Goal: Transaction & Acquisition: Purchase product/service

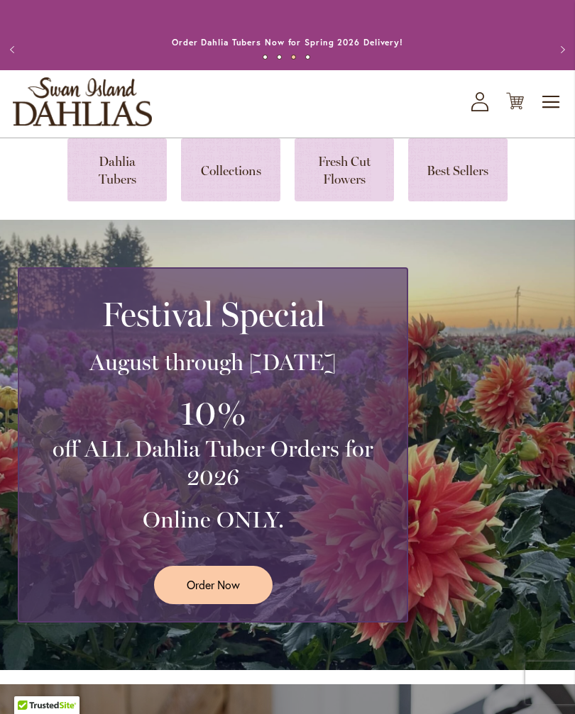
click at [232, 593] on span "Order Now" at bounding box center [213, 585] width 53 height 16
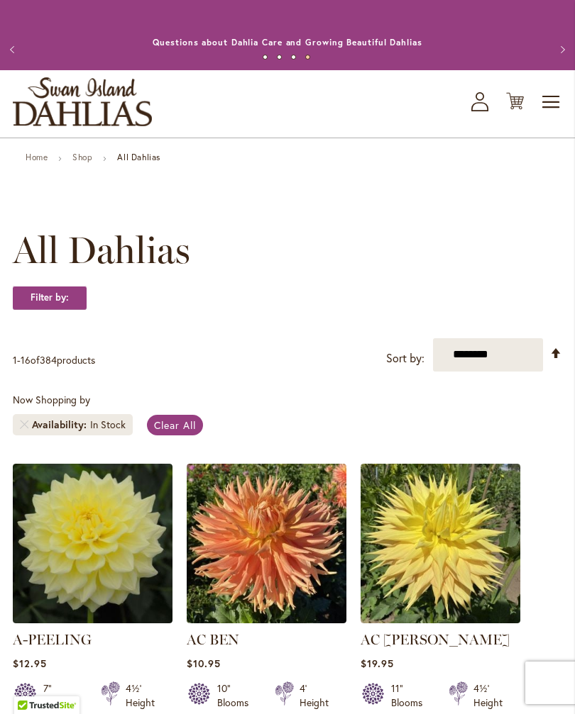
click at [541, 116] on span "Toggle Nav" at bounding box center [551, 102] width 21 height 28
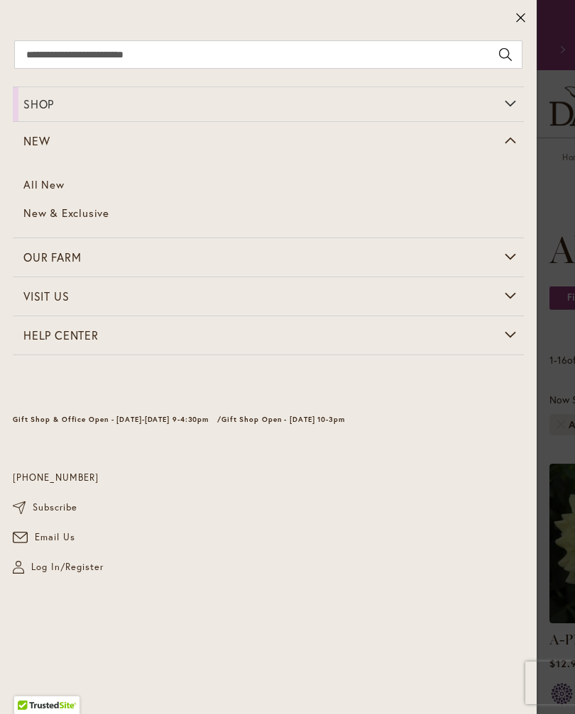
click at [56, 194] on link "All New" at bounding box center [268, 185] width 511 height 28
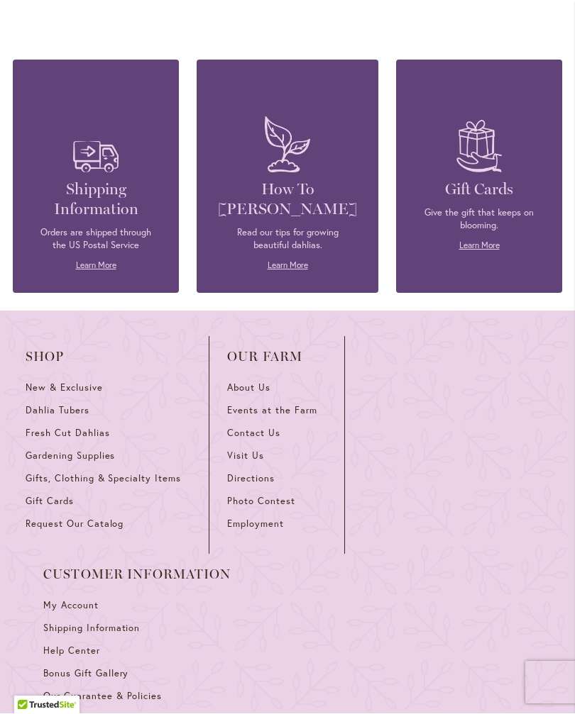
scroll to position [772, 0]
click at [105, 252] on p "Orders are shipped through the US Postal Service" at bounding box center [95, 239] width 123 height 26
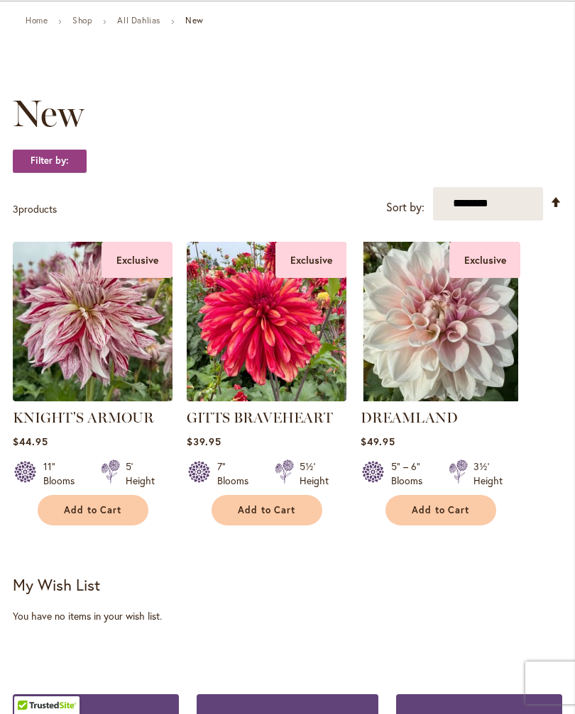
scroll to position [0, 0]
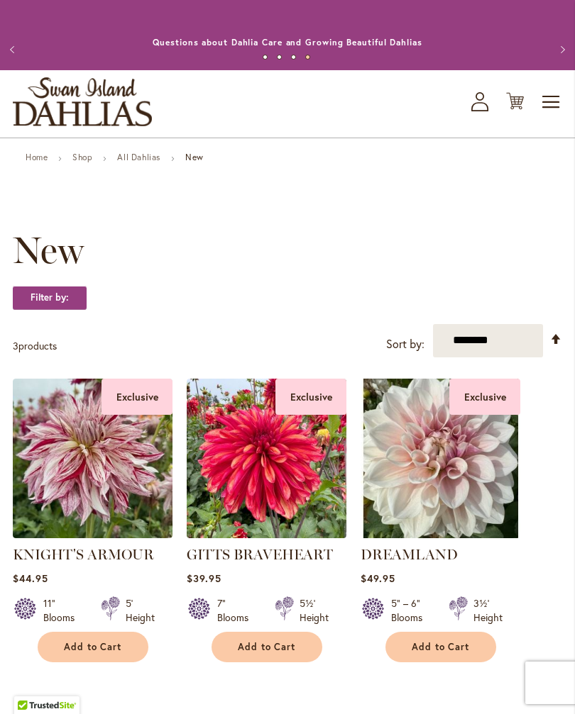
click at [148, 162] on link "All Dahlias" at bounding box center [138, 157] width 43 height 11
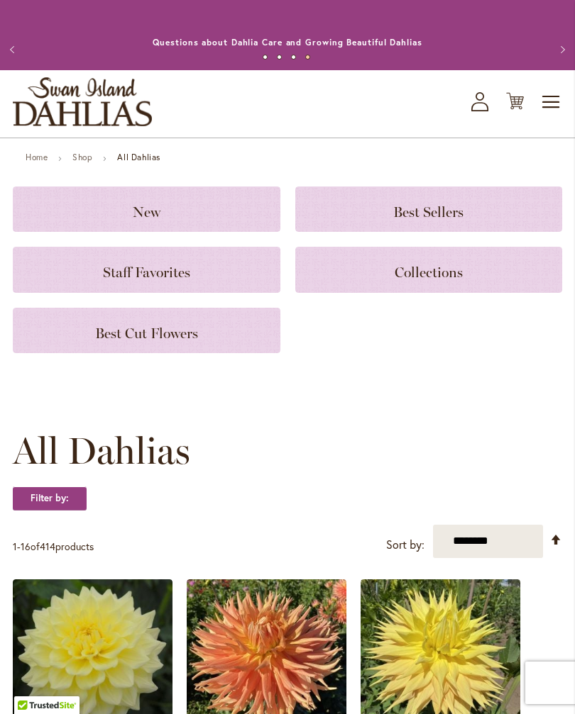
click at [177, 292] on div "Staff Favorites" at bounding box center [146, 269] width 267 height 45
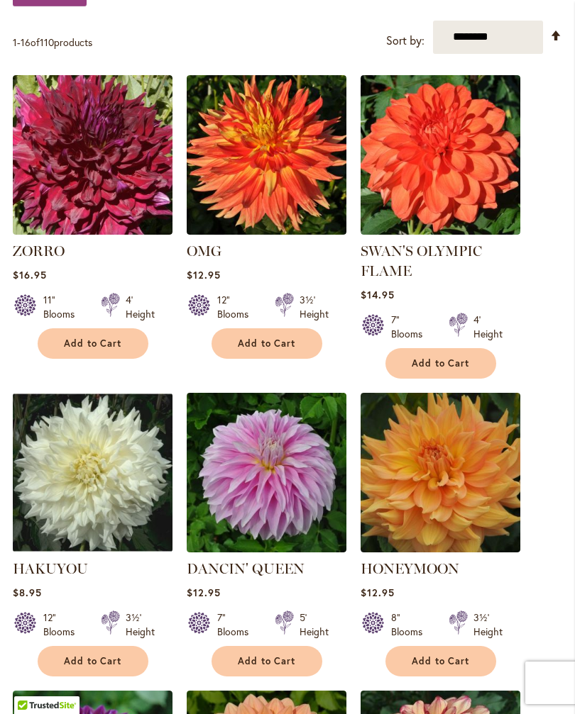
scroll to position [312, 0]
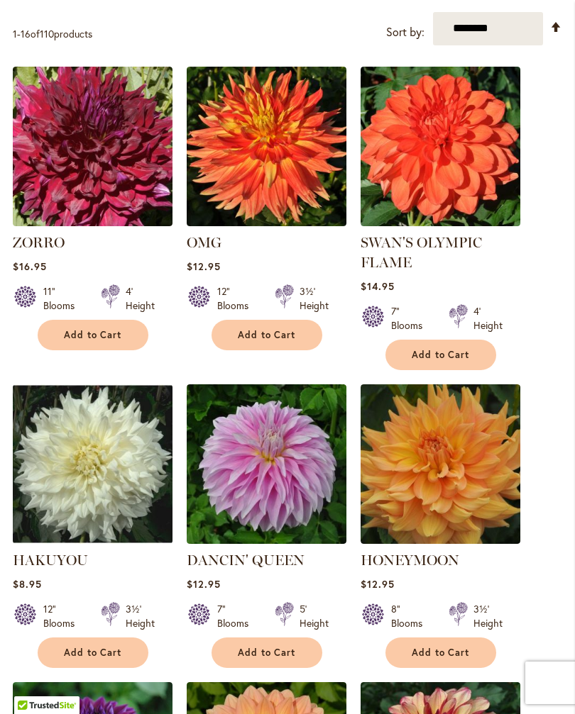
click at [458, 479] on img at bounding box center [440, 465] width 160 height 160
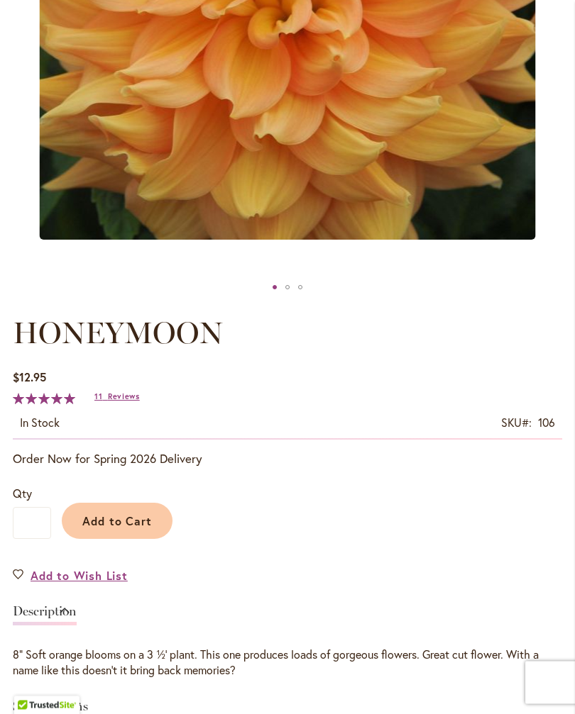
scroll to position [481, 0]
click at [136, 529] on span "Add to Cart" at bounding box center [117, 521] width 70 height 15
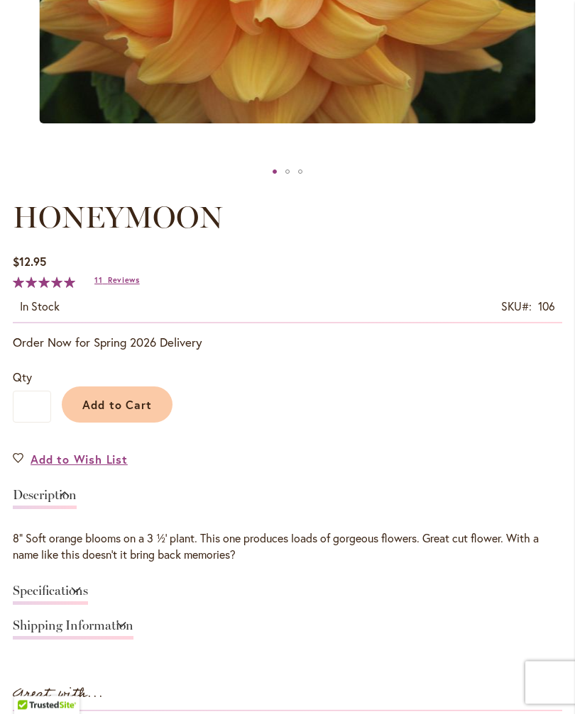
scroll to position [635, 0]
click at [116, 284] on span "Reviews" at bounding box center [124, 280] width 32 height 10
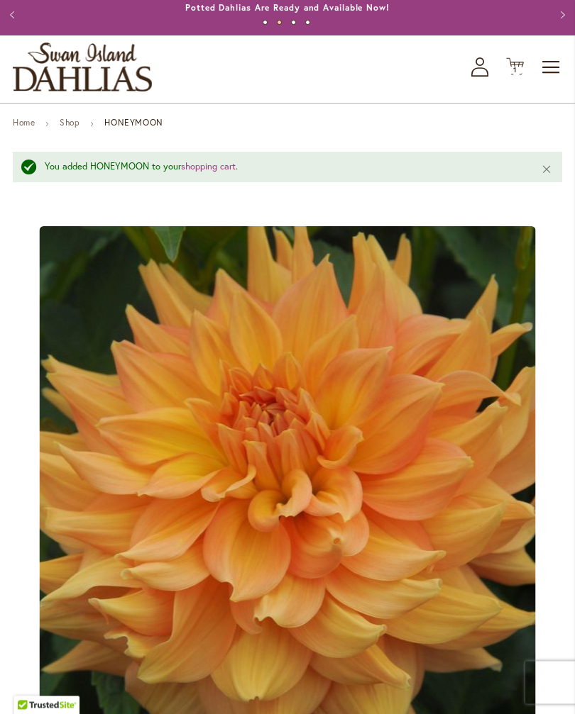
scroll to position [0, 0]
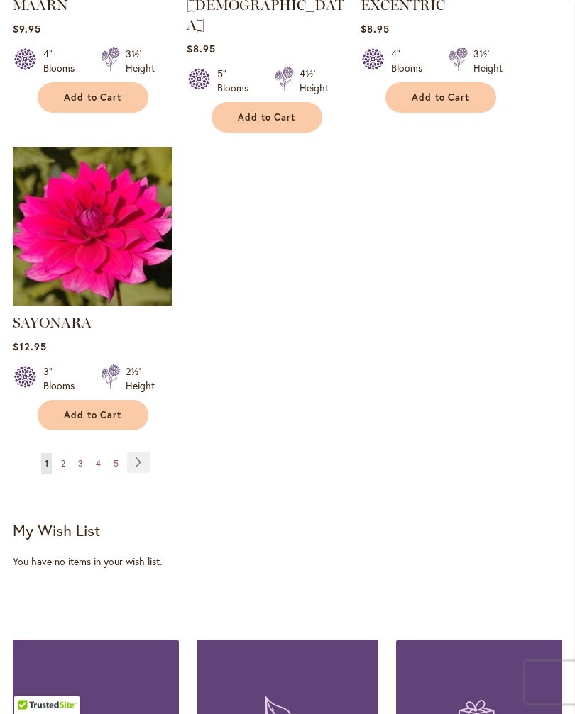
scroll to position [1761, 0]
click at [145, 453] on link "Page Next" at bounding box center [138, 462] width 23 height 21
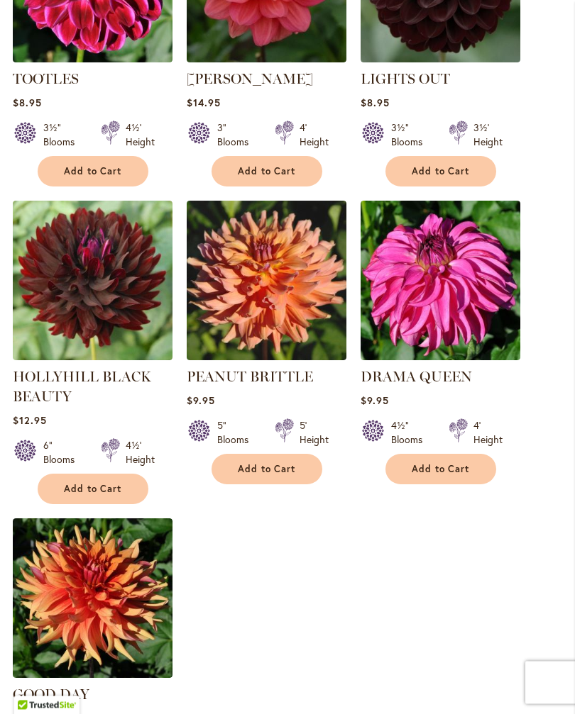
scroll to position [1482, 0]
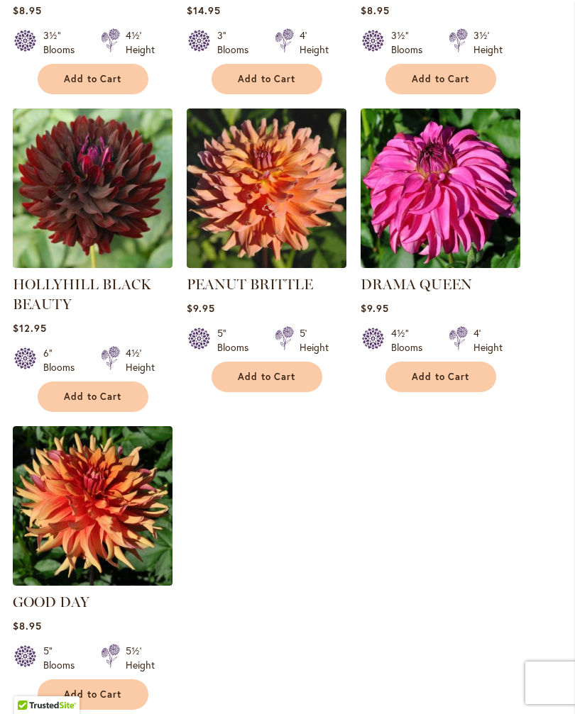
click at [86, 511] on img at bounding box center [93, 506] width 160 height 160
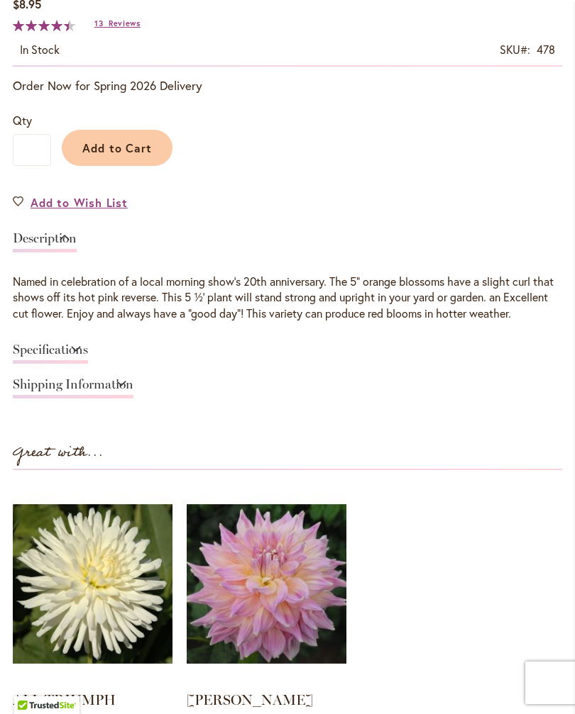
scroll to position [853, 0]
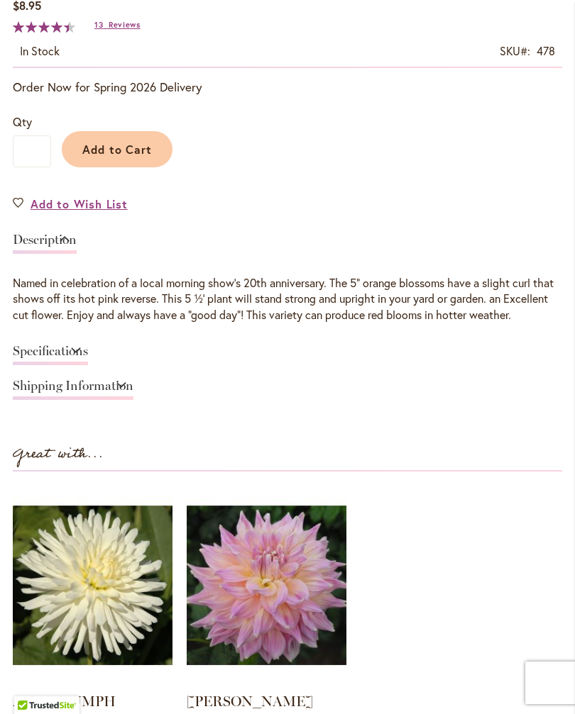
click at [133, 400] on link "Shipping Information" at bounding box center [73, 390] width 121 height 21
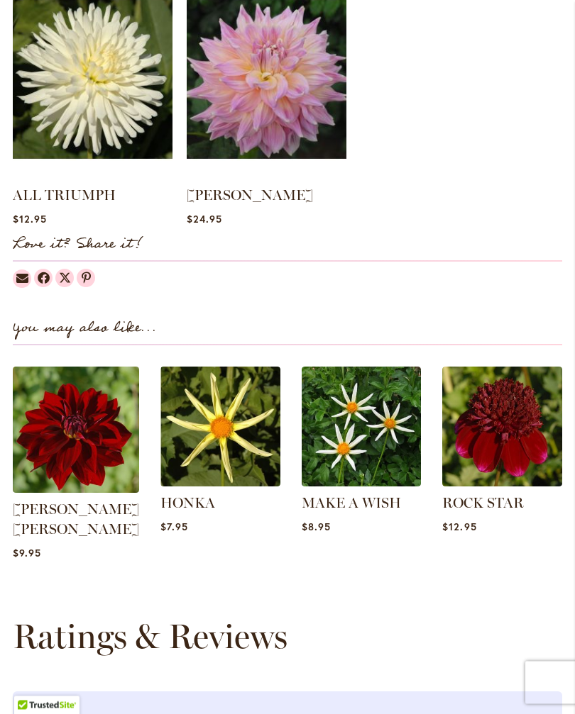
scroll to position [1342, 0]
click at [82, 493] on img at bounding box center [76, 430] width 126 height 126
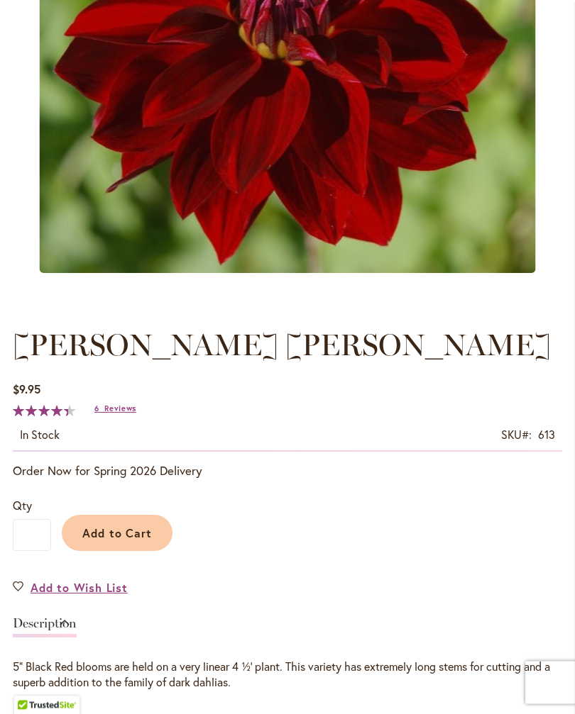
scroll to position [448, 0]
click at [137, 540] on span "Add to Cart" at bounding box center [117, 533] width 70 height 15
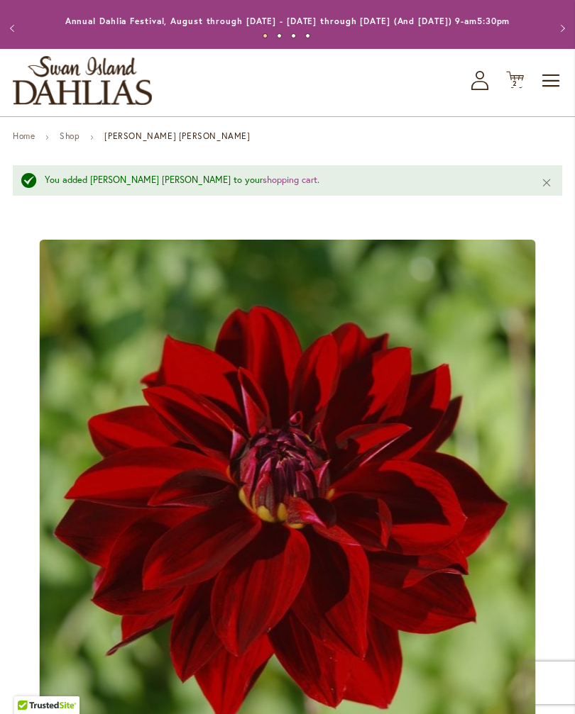
scroll to position [0, 0]
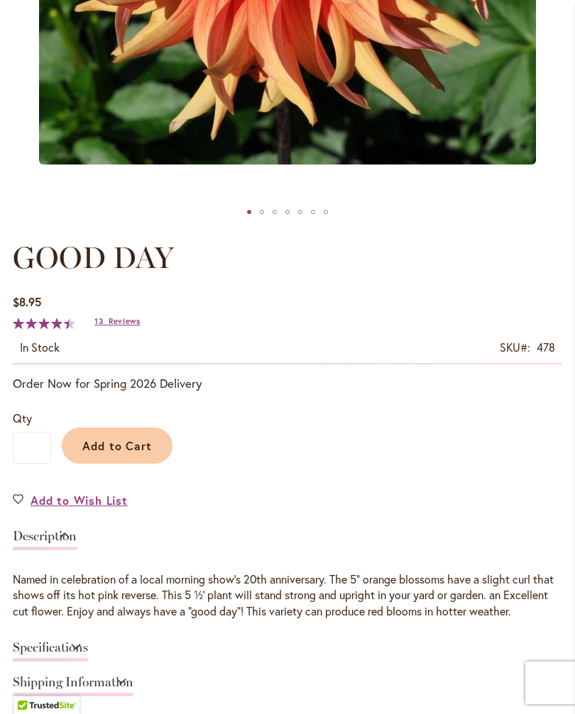
scroll to position [558, 0]
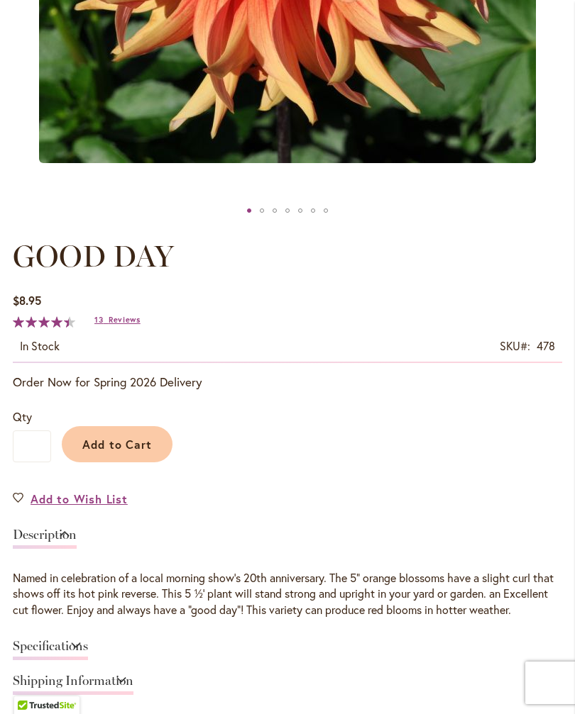
click at [137, 452] on span "Add to Cart" at bounding box center [117, 444] width 70 height 15
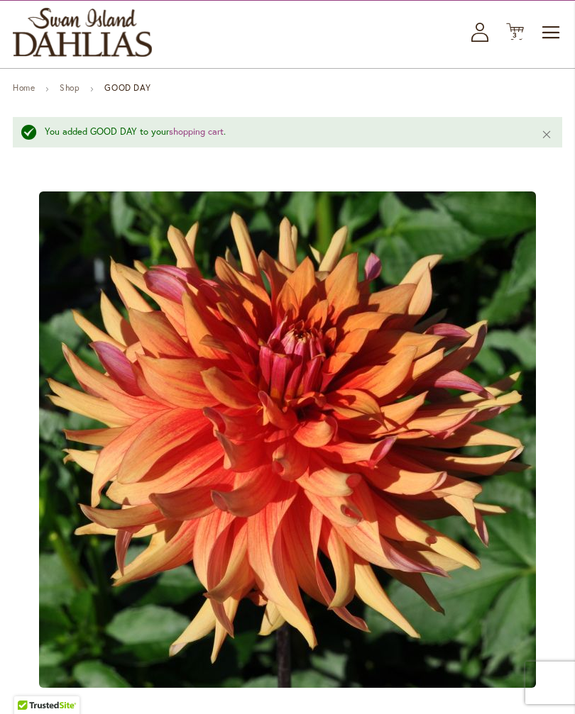
scroll to position [0, 0]
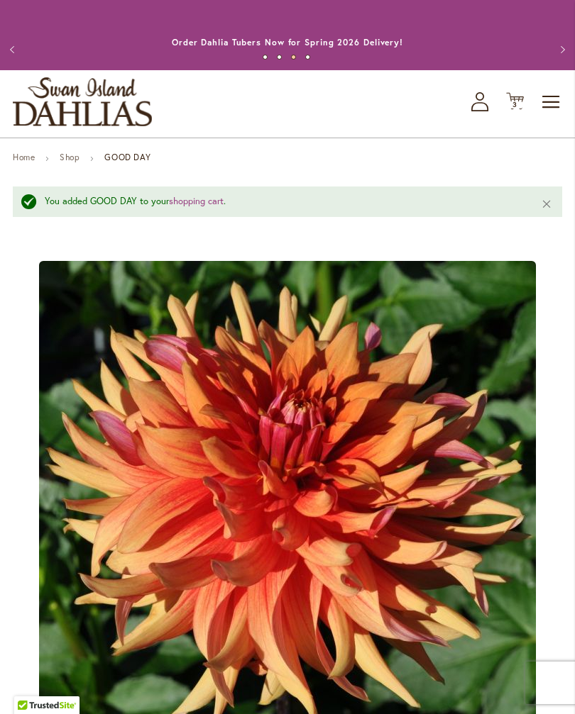
click at [541, 116] on span "Toggle Nav" at bounding box center [551, 102] width 21 height 28
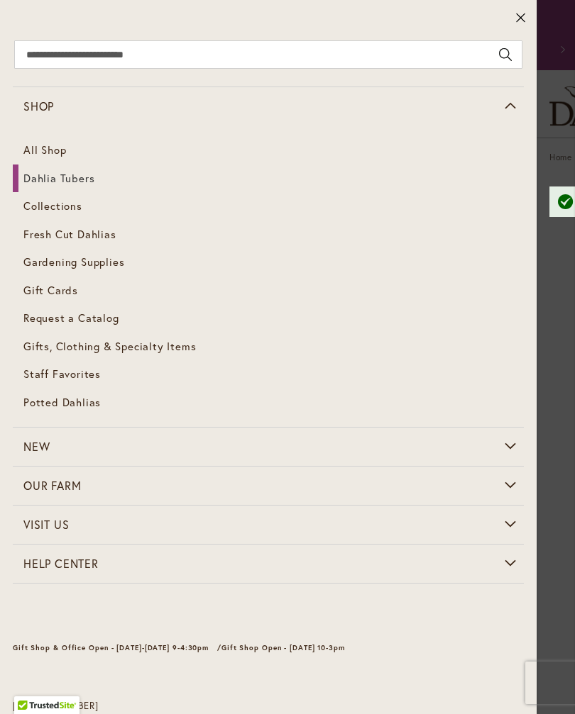
click at [67, 175] on span "Dahlia Tubers" at bounding box center [58, 178] width 71 height 14
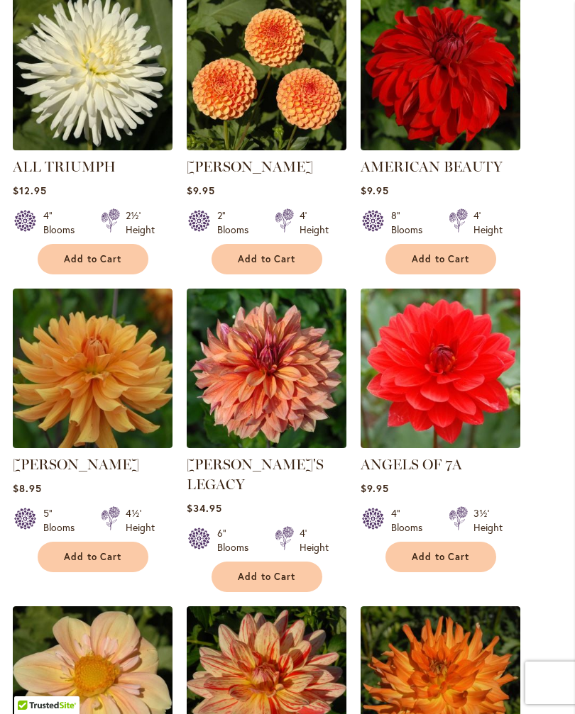
scroll to position [1195, 0]
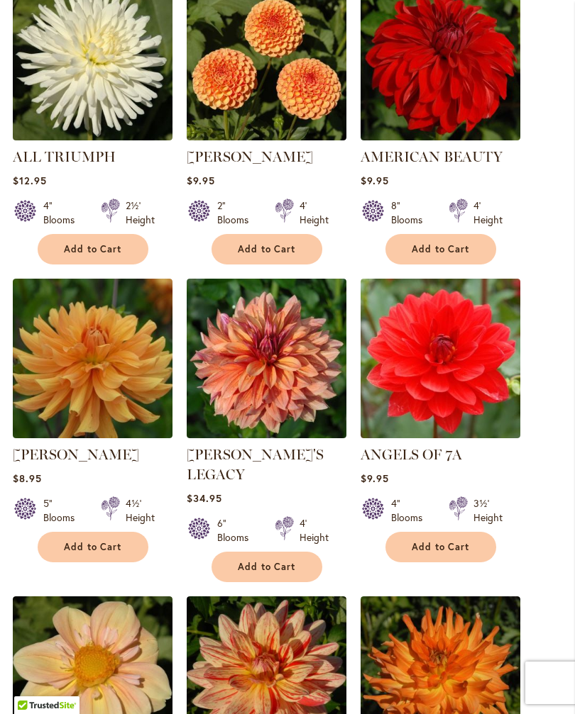
click at [104, 553] on span "Add to Cart" at bounding box center [93, 547] width 58 height 12
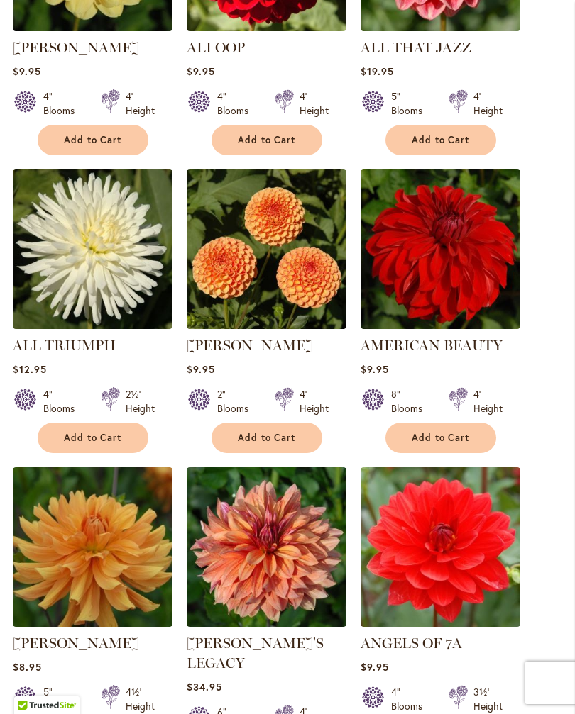
scroll to position [1043, 0]
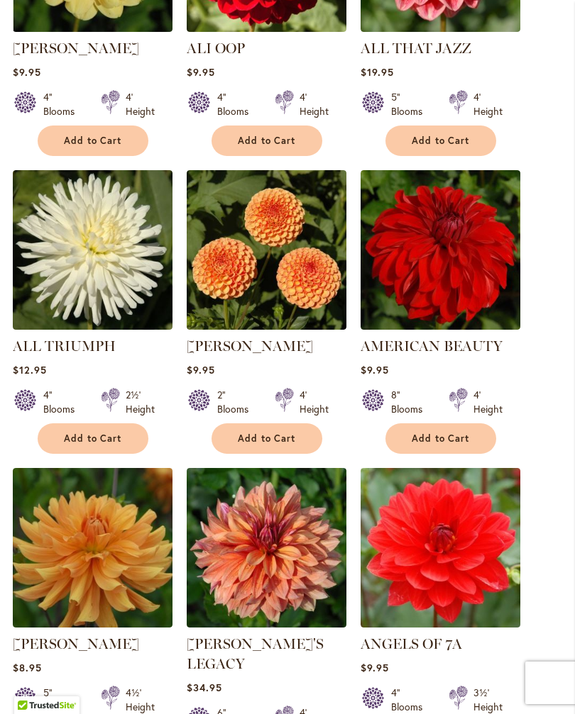
click at [471, 454] on button "Add to Cart" at bounding box center [440, 439] width 111 height 31
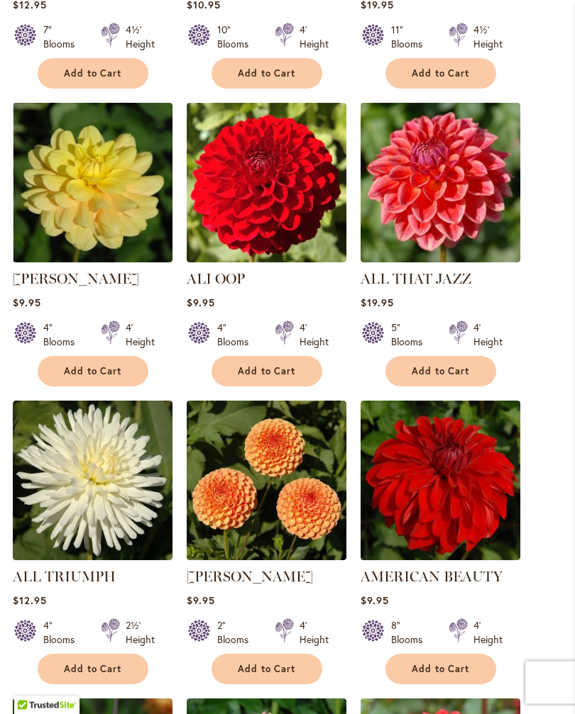
scroll to position [812, 0]
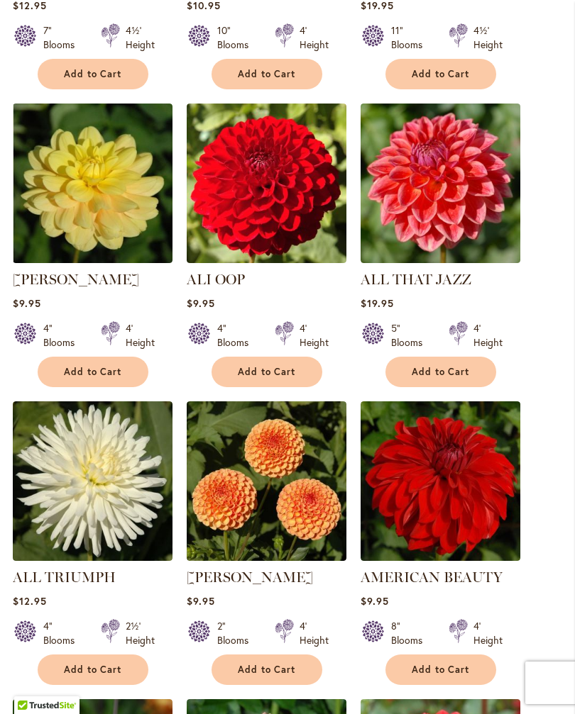
click at [291, 378] on span "Add to Cart" at bounding box center [267, 372] width 58 height 12
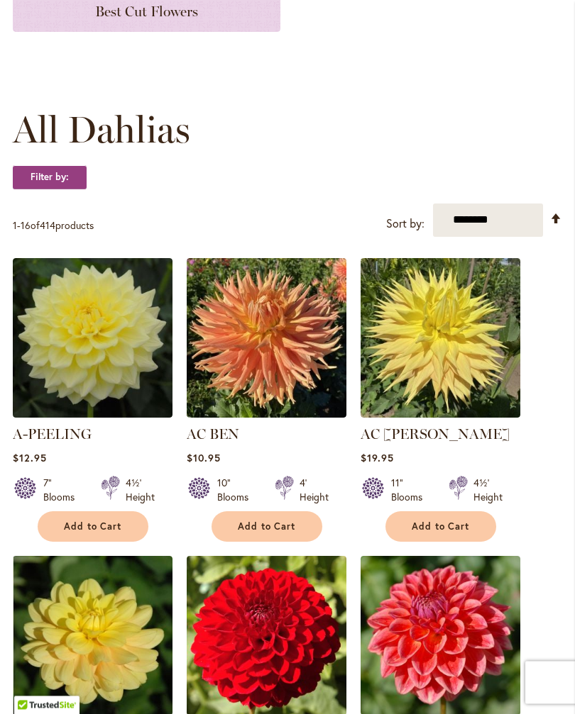
scroll to position [359, 0]
click at [280, 533] on span "Add to Cart" at bounding box center [267, 527] width 58 height 12
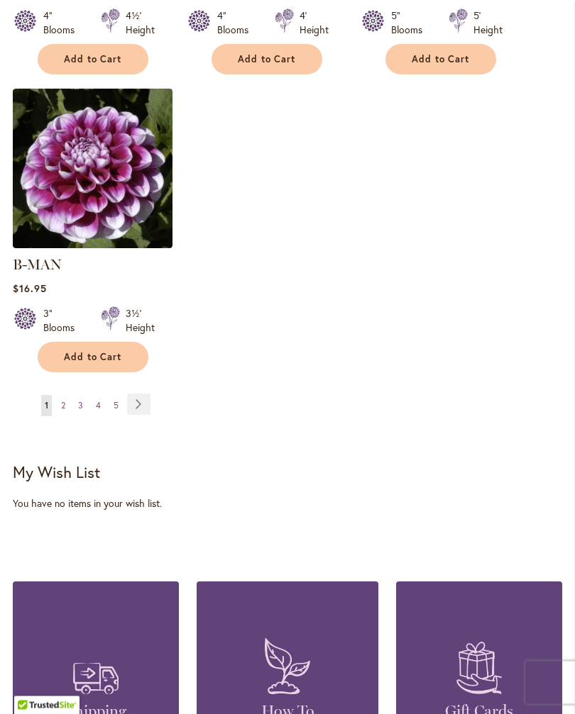
scroll to position [2038, 0]
click at [144, 394] on link "Page Next" at bounding box center [138, 404] width 23 height 21
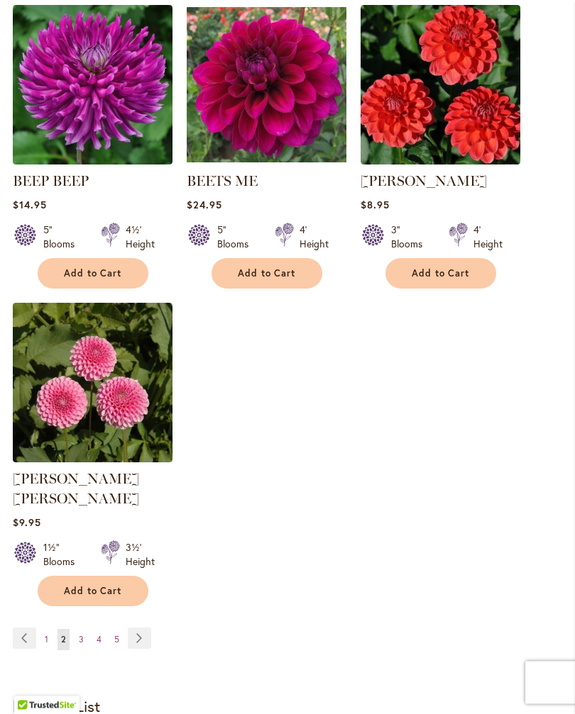
scroll to position [1766, 0]
click at [98, 592] on button "Add to Cart" at bounding box center [93, 591] width 111 height 31
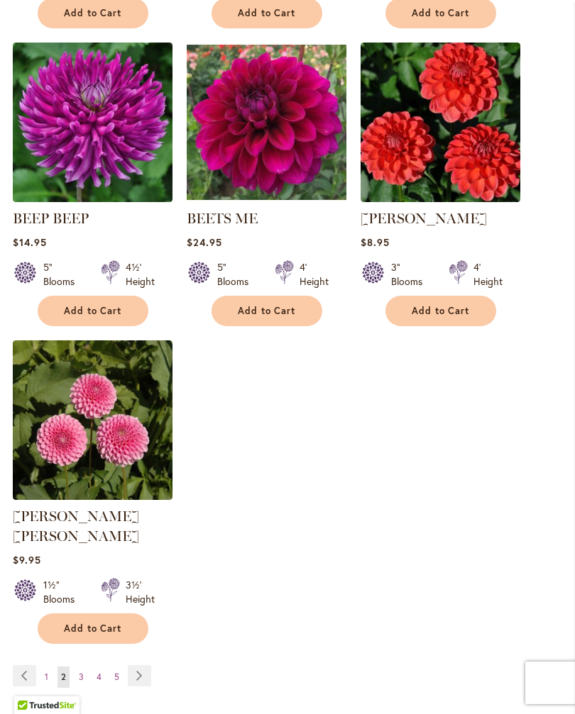
click at [143, 675] on link "Page Next" at bounding box center [139, 675] width 23 height 21
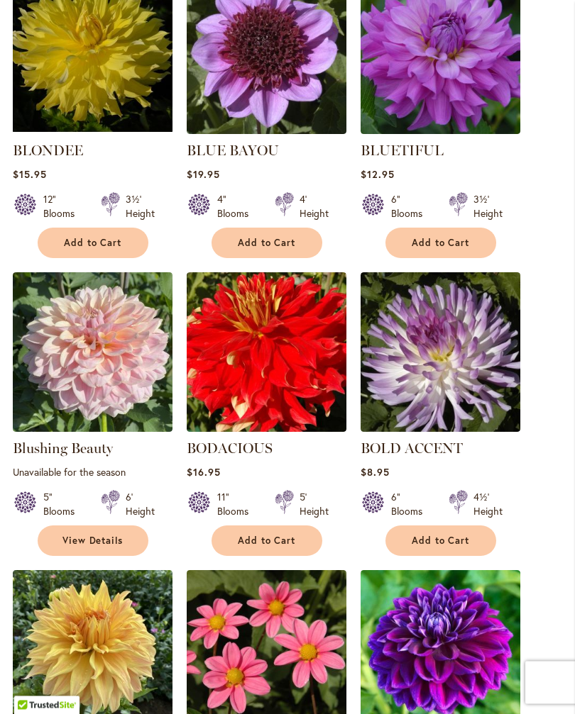
scroll to position [1202, 0]
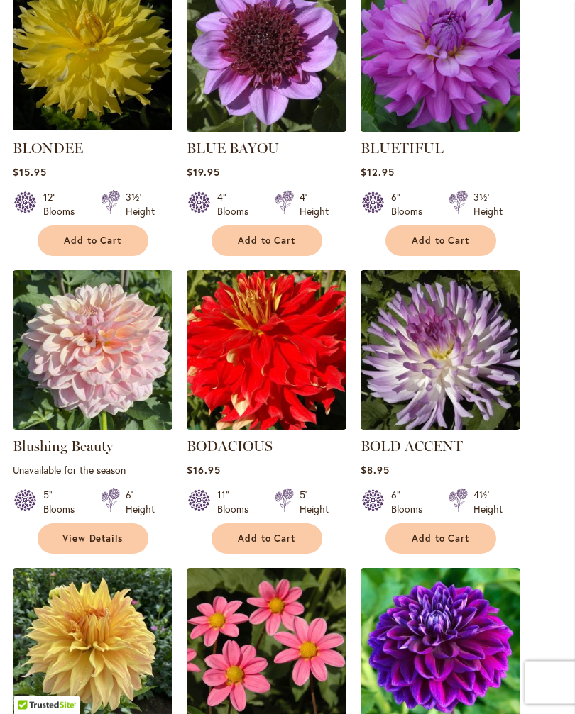
click at [450, 546] on span "Add to Cart" at bounding box center [440, 539] width 58 height 12
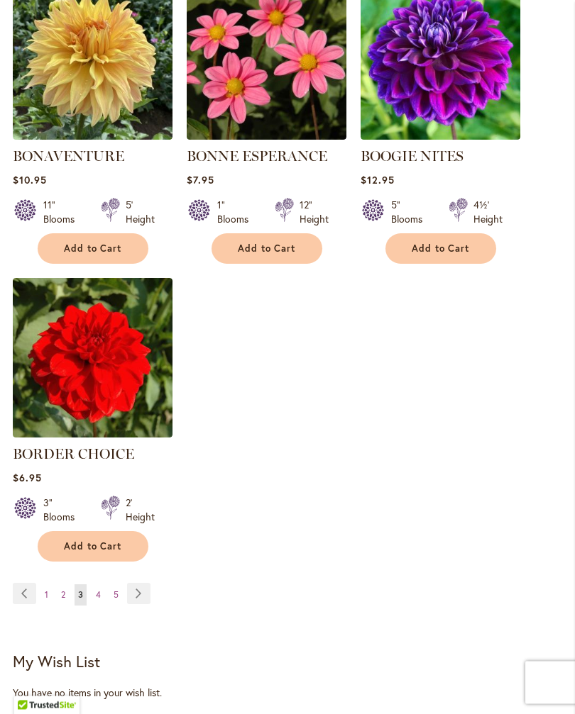
scroll to position [1829, 0]
click at [139, 604] on link "Page Next" at bounding box center [138, 593] width 23 height 21
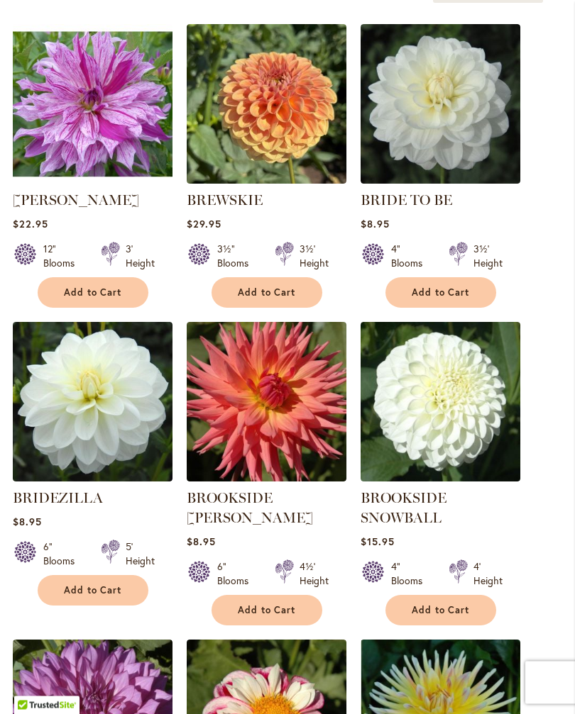
scroll to position [558, 0]
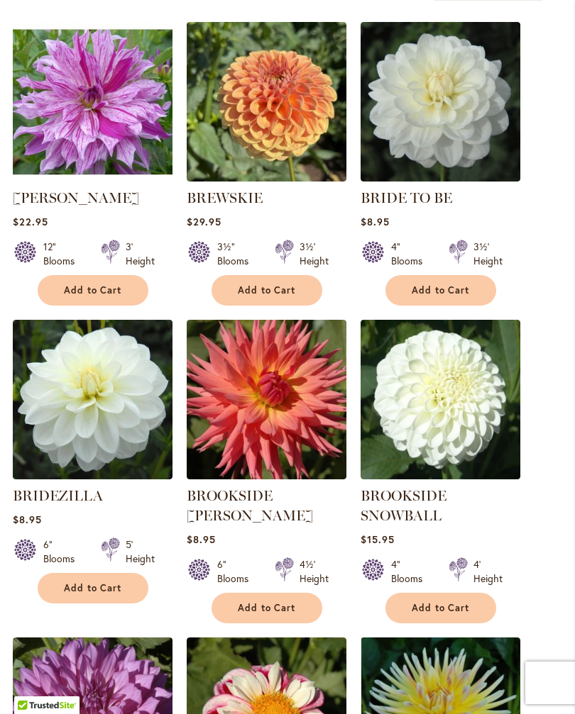
click at [294, 612] on button "Add to Cart" at bounding box center [266, 608] width 111 height 31
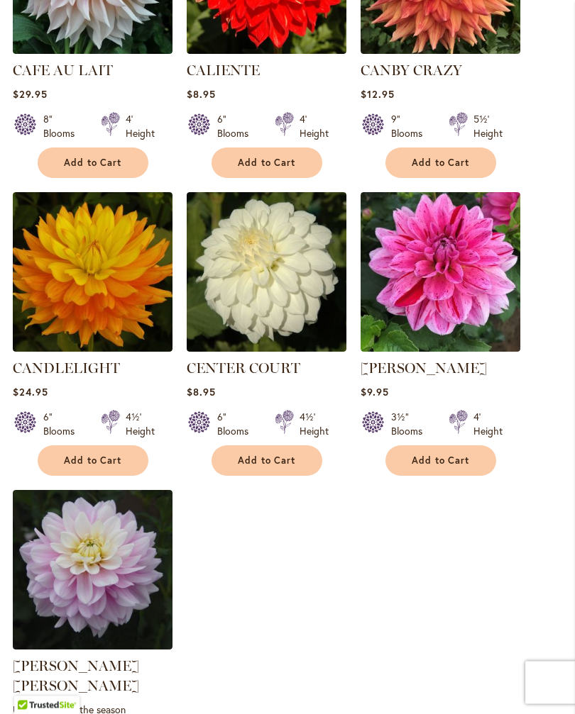
scroll to position [1637, 0]
click at [293, 476] on button "Add to Cart" at bounding box center [266, 461] width 111 height 31
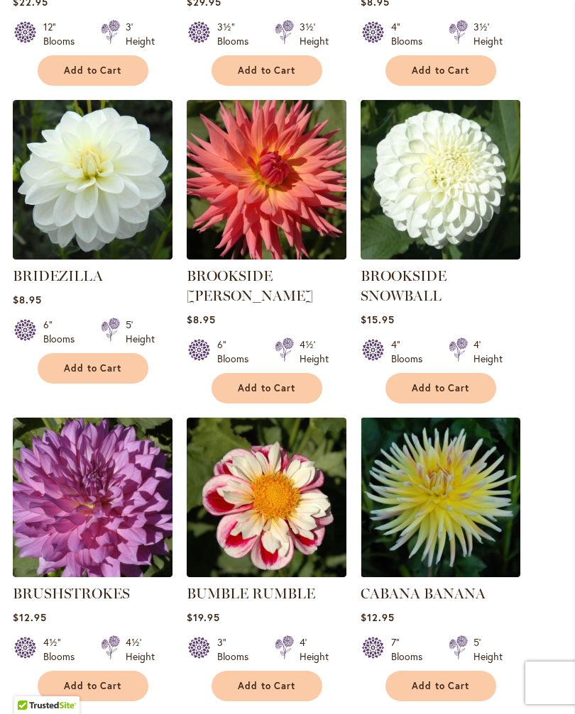
scroll to position [814, 0]
click at [273, 383] on span "Add to Cart" at bounding box center [267, 389] width 58 height 12
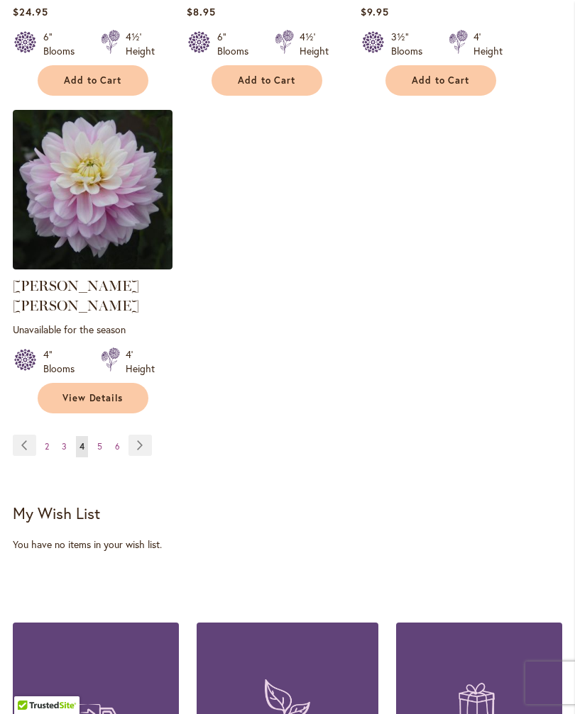
scroll to position [2036, 0]
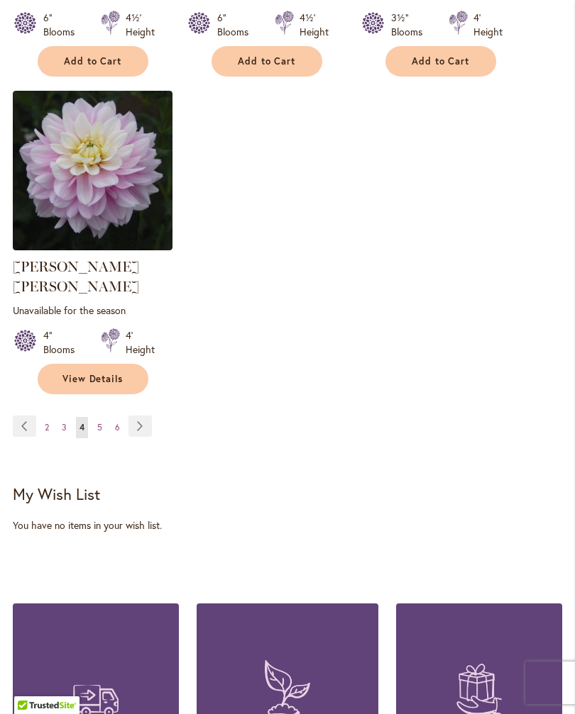
click at [141, 416] on link "Page Next" at bounding box center [139, 426] width 23 height 21
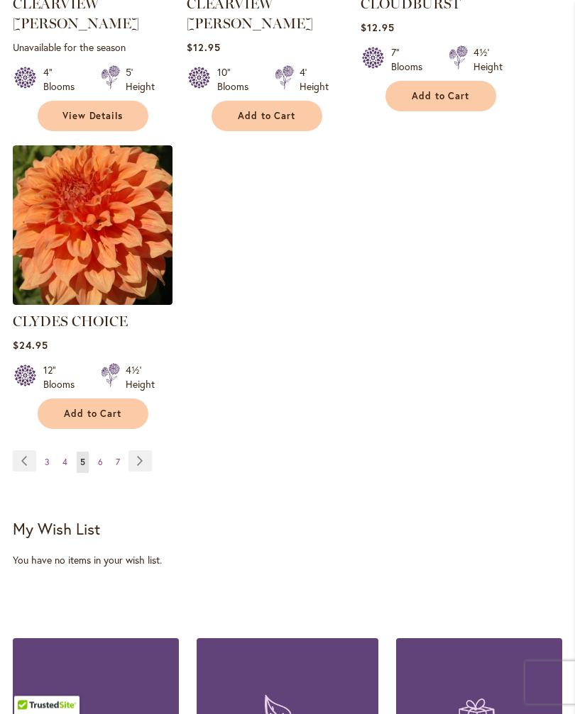
scroll to position [1964, 0]
click at [135, 450] on link "Page Next" at bounding box center [139, 460] width 23 height 21
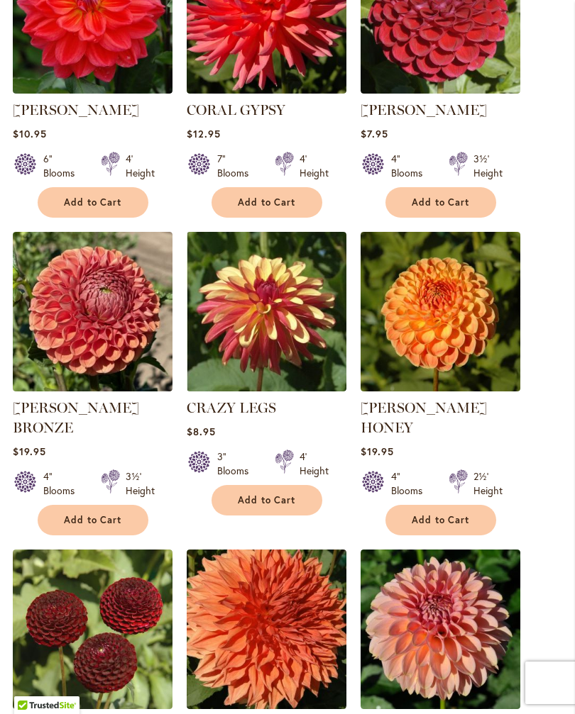
scroll to position [648, 0]
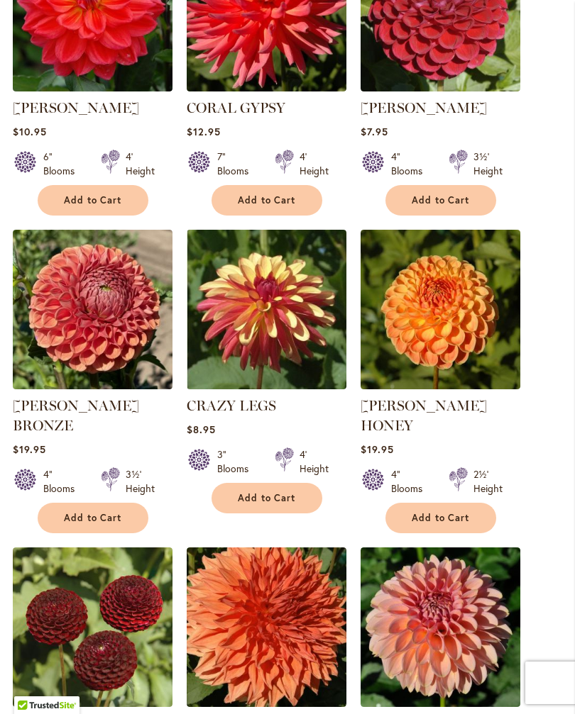
click at [291, 504] on span "Add to Cart" at bounding box center [267, 498] width 58 height 12
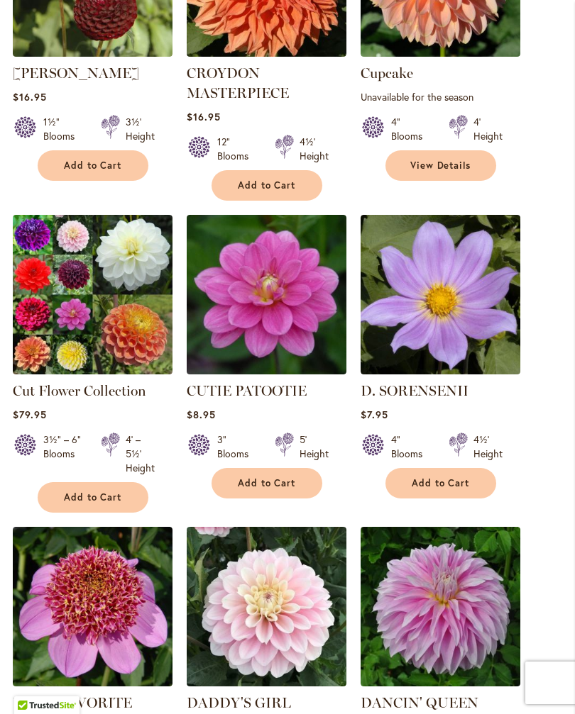
scroll to position [1294, 0]
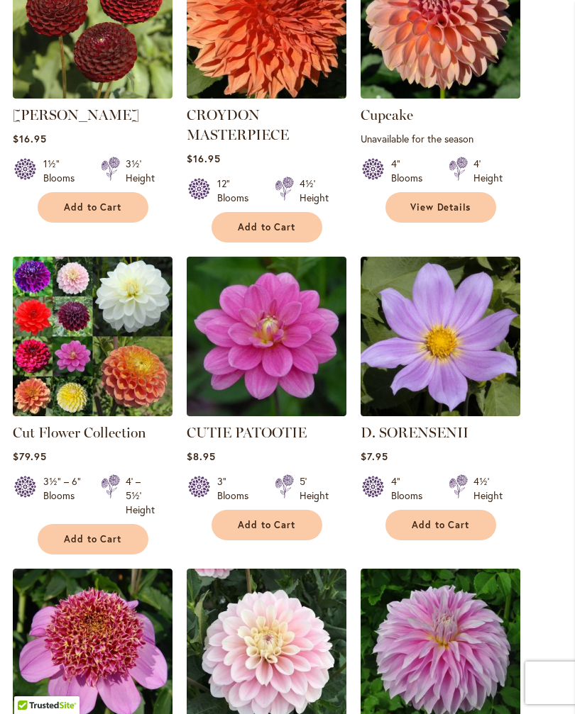
click at [87, 350] on img at bounding box center [93, 337] width 160 height 160
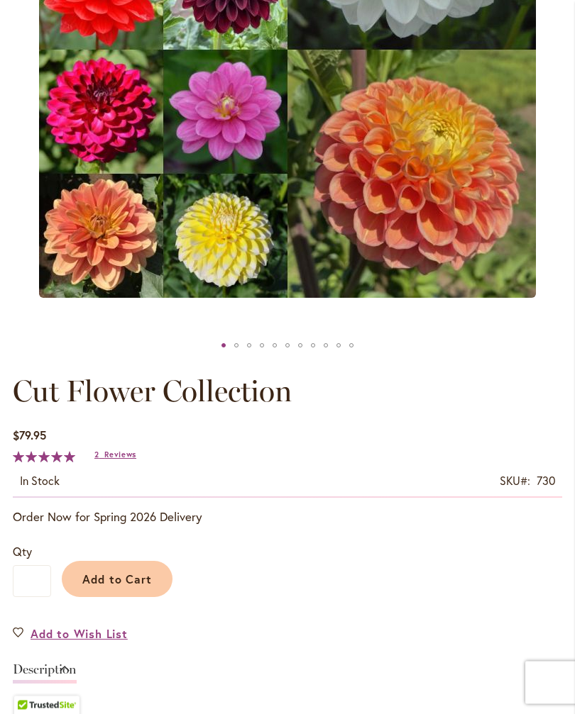
scroll to position [423, 0]
click at [133, 587] on span "Add to Cart" at bounding box center [117, 579] width 70 height 15
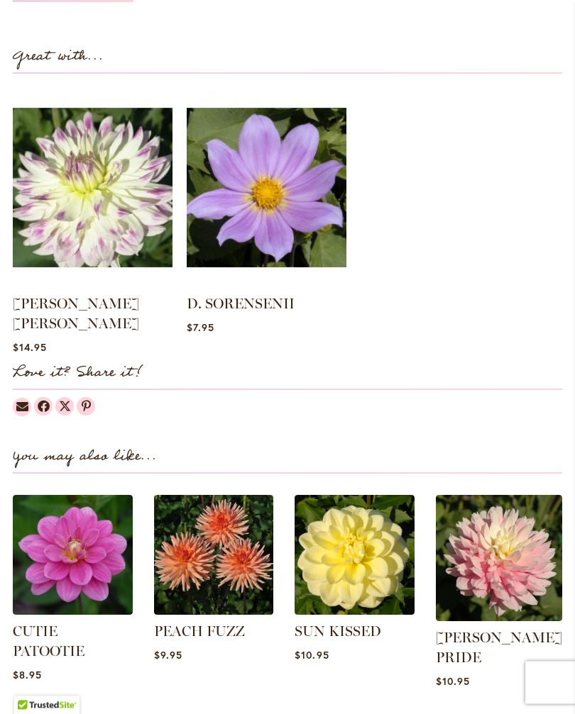
scroll to position [1950, 0]
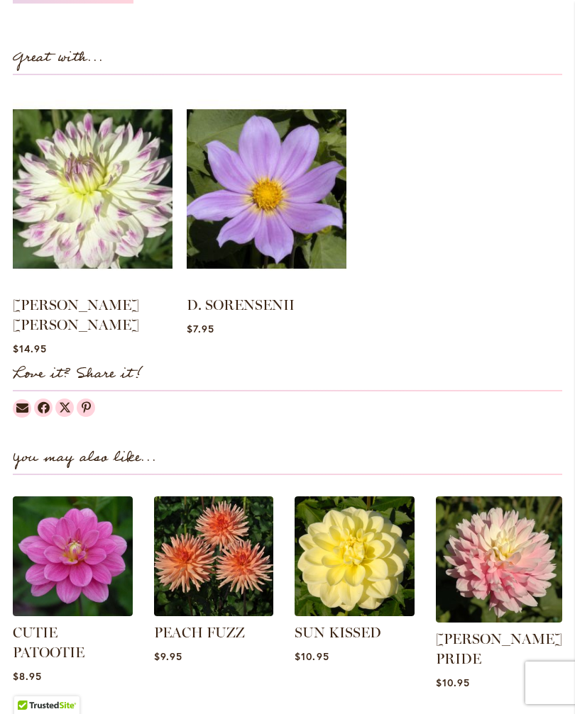
click at [225, 573] on img at bounding box center [214, 557] width 120 height 120
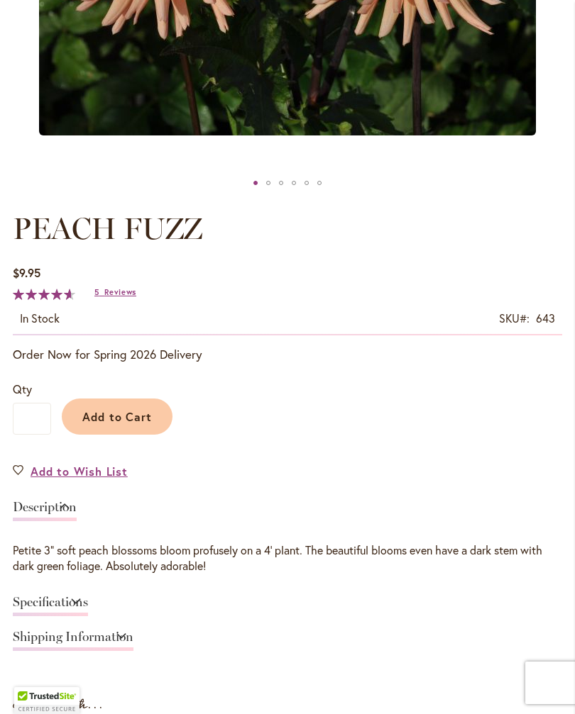
scroll to position [585, 0]
click at [133, 436] on button "Add to Cart" at bounding box center [117, 417] width 111 height 36
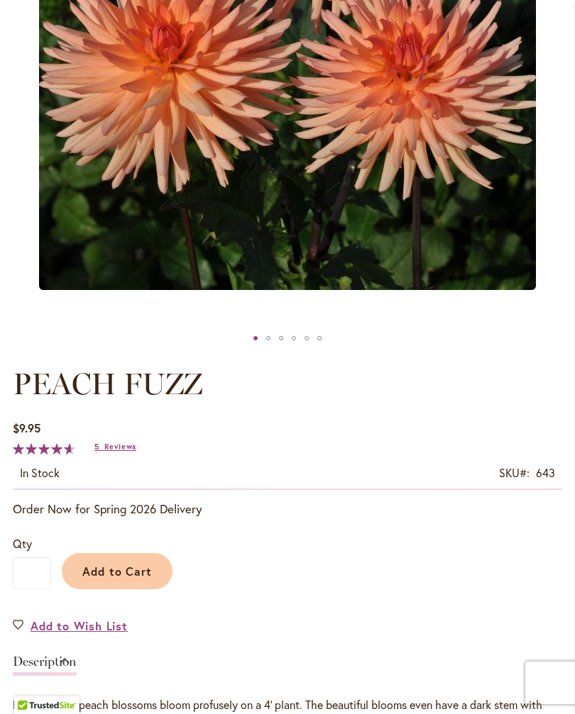
scroll to position [0, 0]
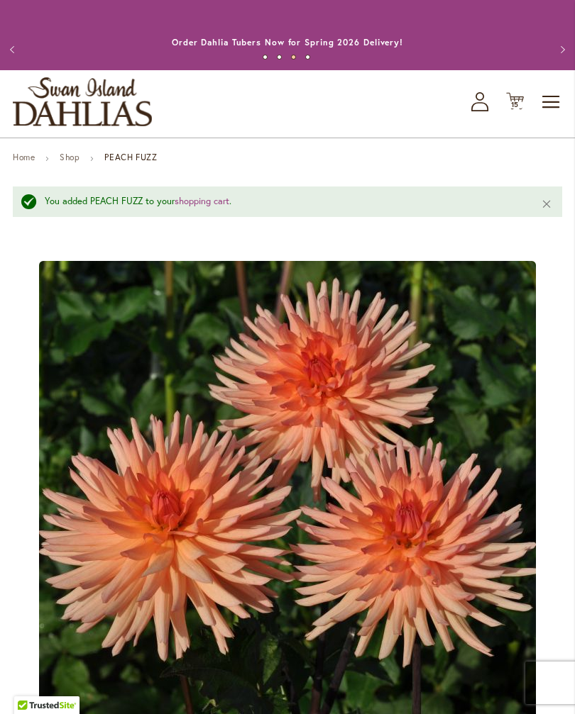
click at [518, 109] on span "15" at bounding box center [515, 104] width 9 height 9
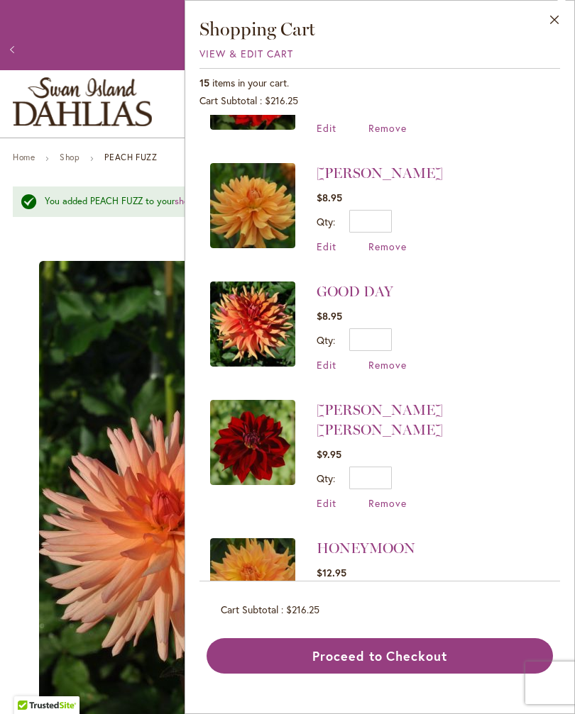
scroll to position [1166, 0]
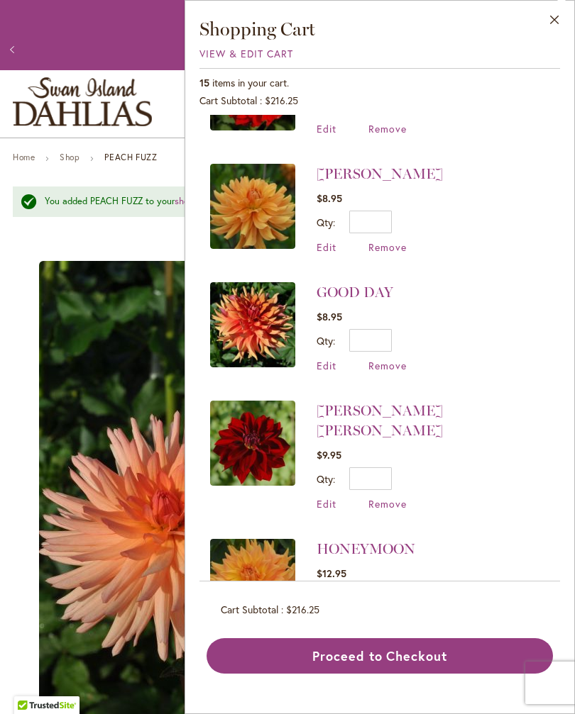
click at [395, 616] on span "Remove" at bounding box center [387, 622] width 38 height 13
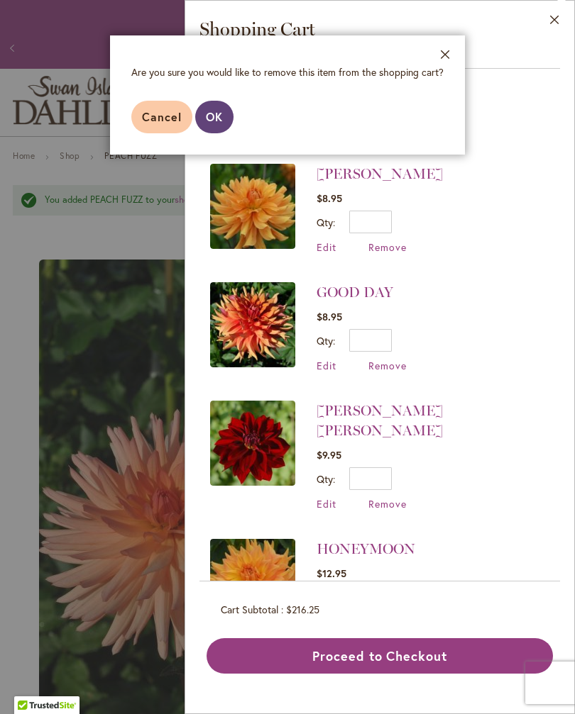
scroll to position [2, 0]
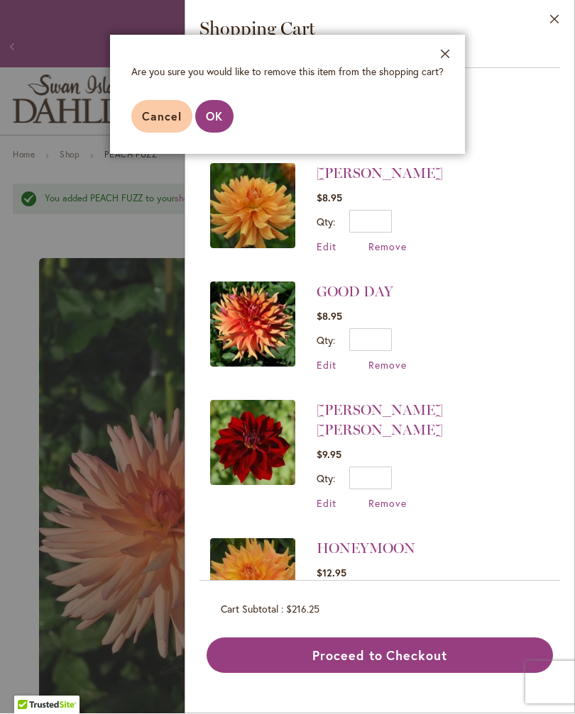
click at [208, 129] on button "OK" at bounding box center [214, 117] width 38 height 33
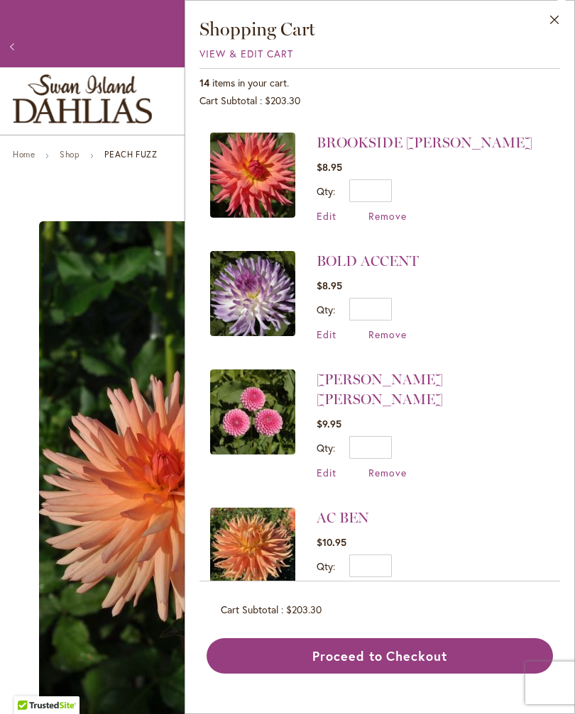
scroll to position [465, 0]
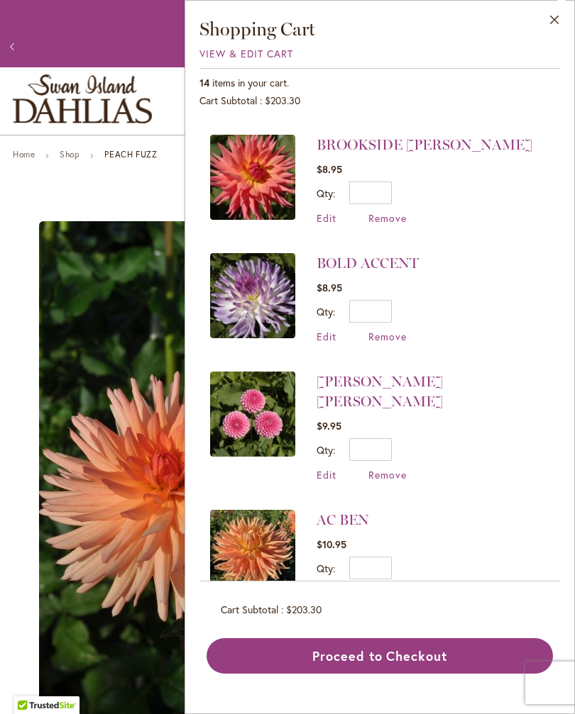
click at [392, 468] on span "Remove" at bounding box center [387, 474] width 38 height 13
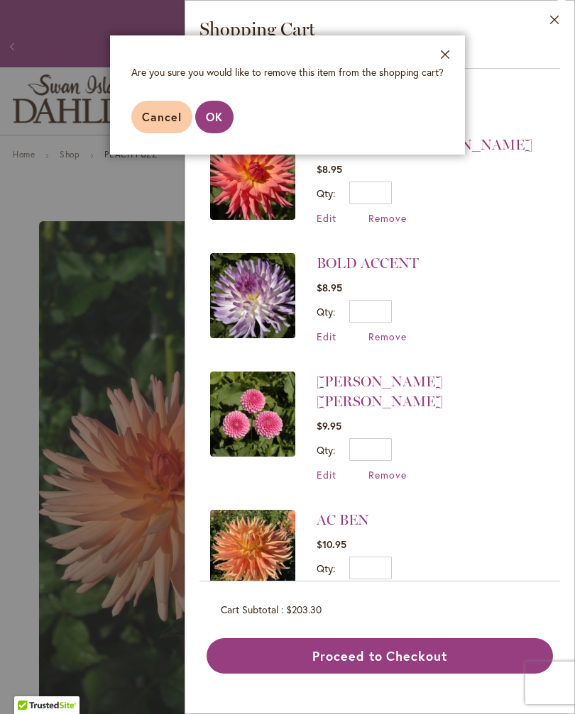
scroll to position [0, 0]
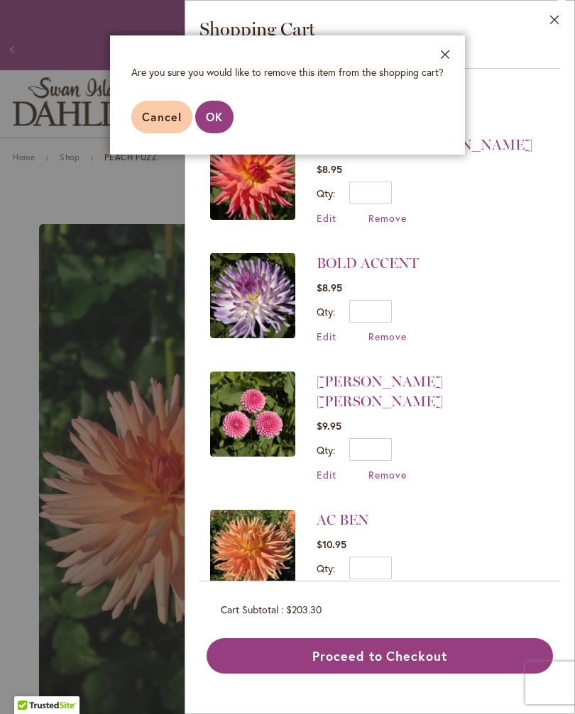
click at [221, 127] on button "OK" at bounding box center [214, 117] width 38 height 33
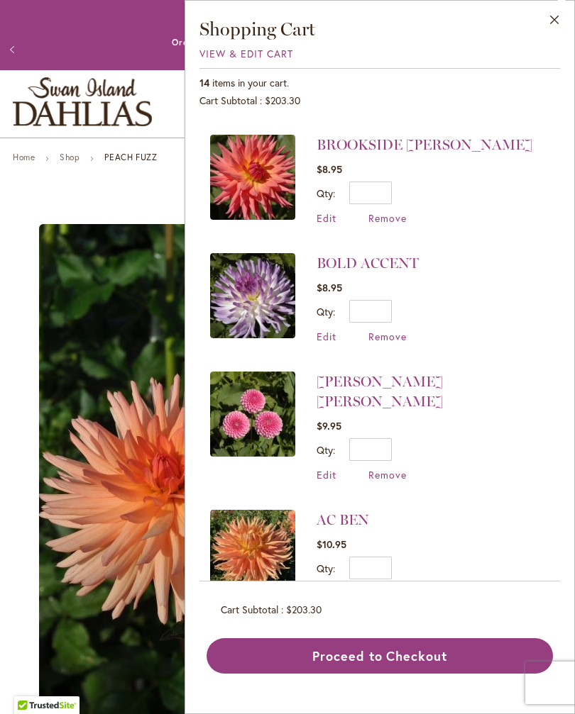
click at [383, 587] on span "Remove" at bounding box center [387, 593] width 38 height 13
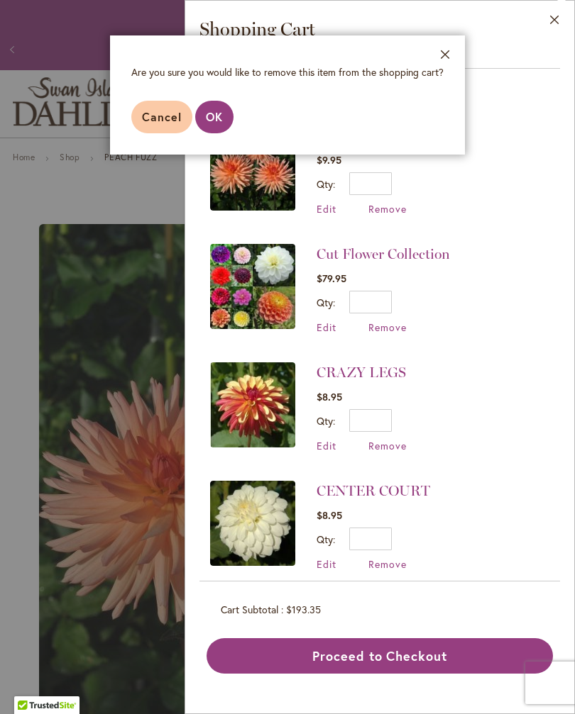
click at [218, 126] on button "OK" at bounding box center [214, 117] width 38 height 33
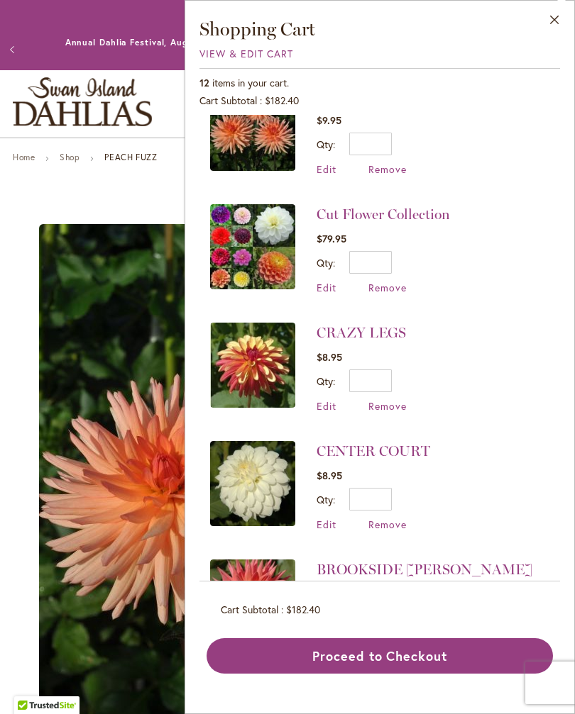
scroll to position [12, 0]
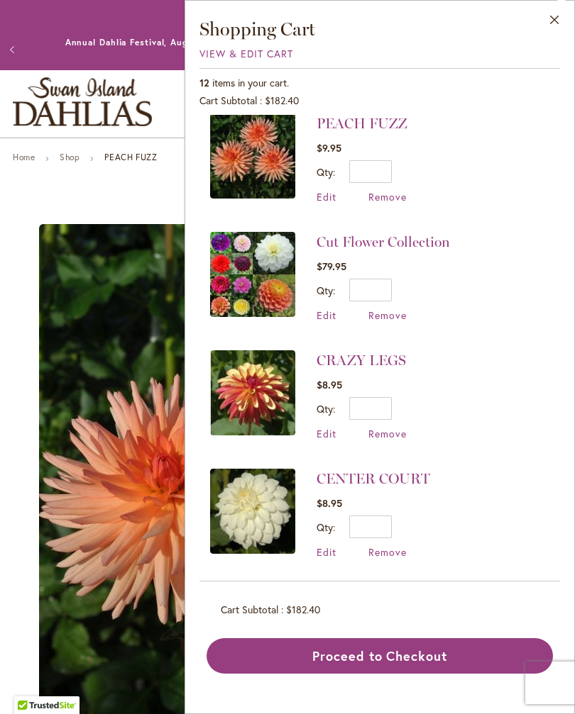
click at [244, 267] on img at bounding box center [252, 274] width 85 height 85
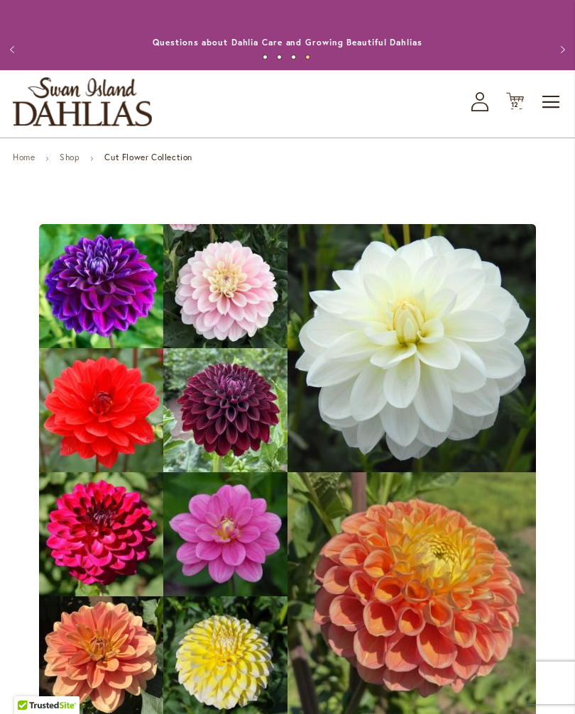
click at [519, 110] on icon "Cart .cls-1 { fill: #231f20; }" at bounding box center [515, 101] width 18 height 18
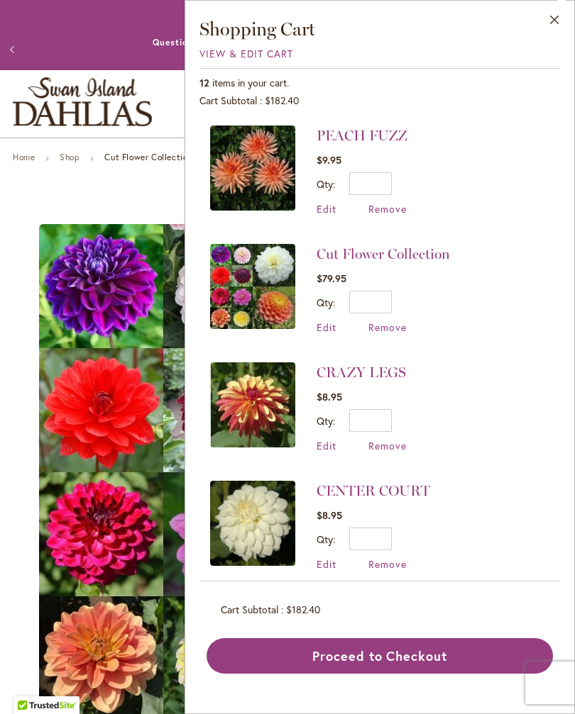
click at [392, 558] on span "Remove" at bounding box center [387, 564] width 38 height 13
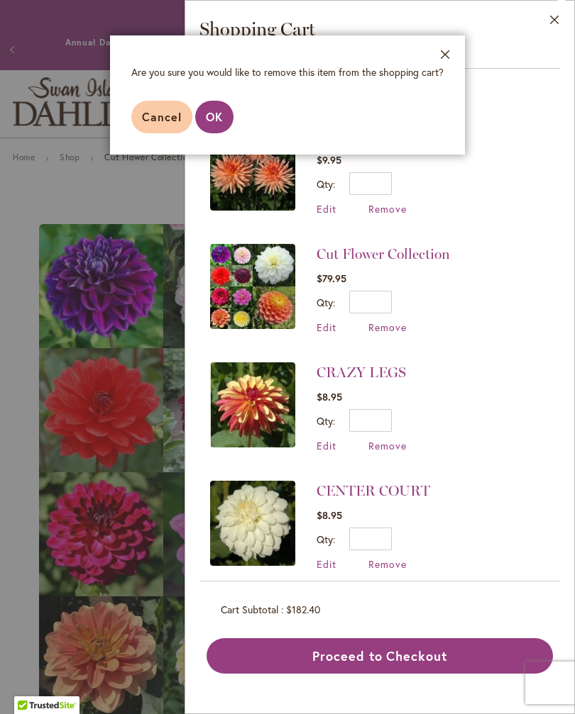
click at [219, 123] on span "OK" at bounding box center [214, 116] width 17 height 15
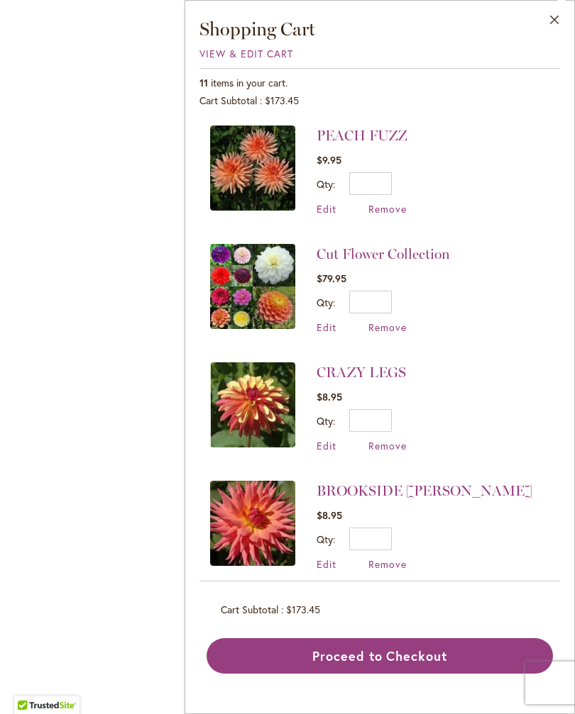
click at [144, 529] on div "CUT FLOWER COLLECTION" at bounding box center [287, 346] width 575 height 693
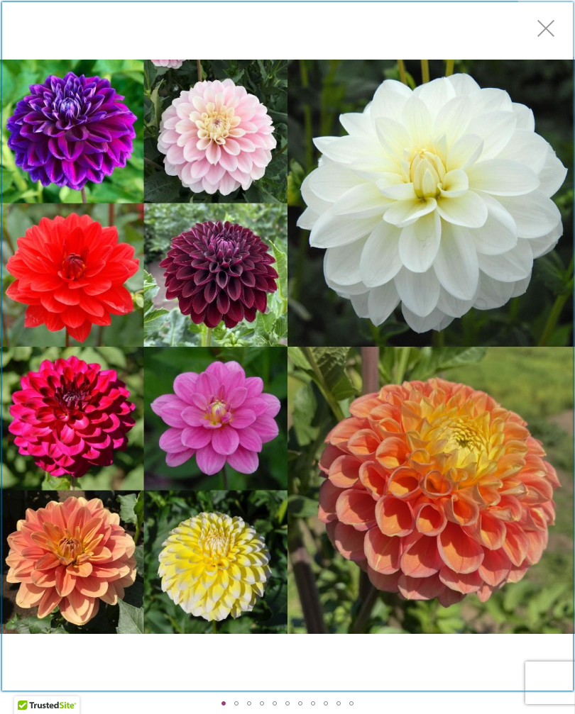
scroll to position [62, 0]
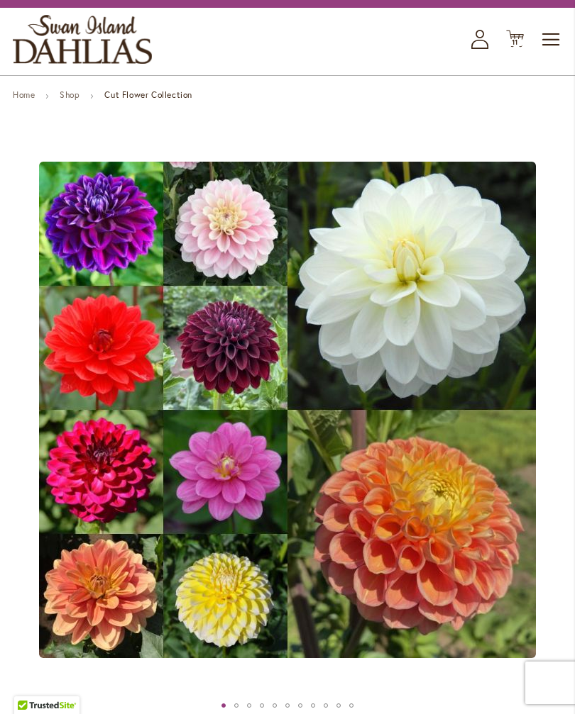
click at [514, 47] on span "11" at bounding box center [514, 42] width 7 height 9
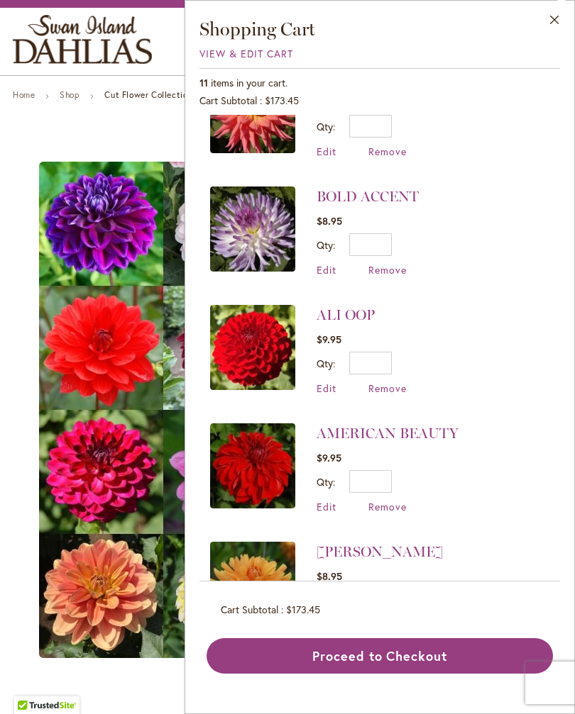
scroll to position [408, 0]
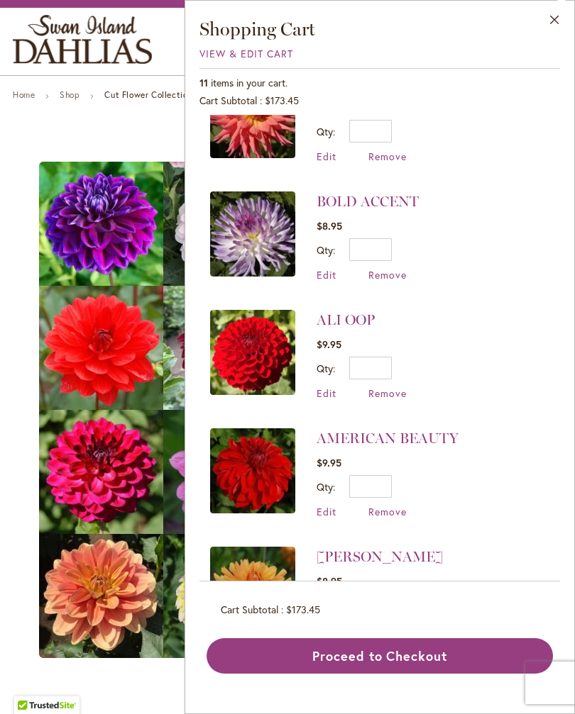
click at [392, 505] on span "Remove" at bounding box center [387, 511] width 38 height 13
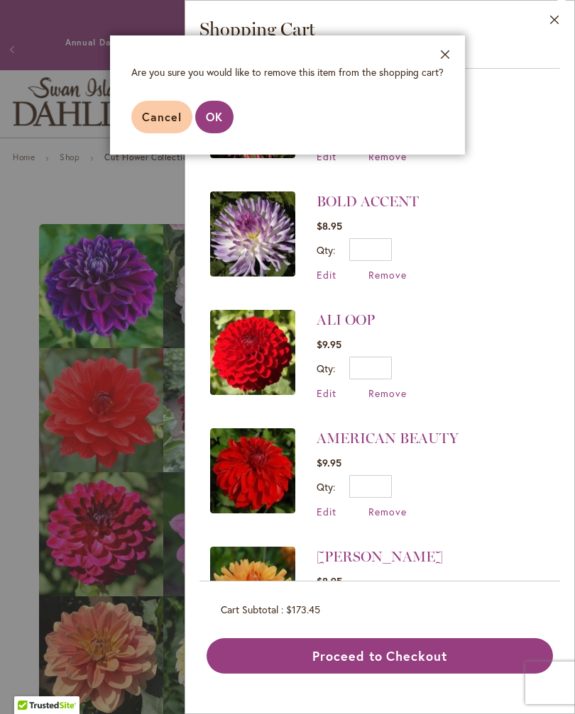
click at [216, 118] on span "OK" at bounding box center [214, 116] width 17 height 15
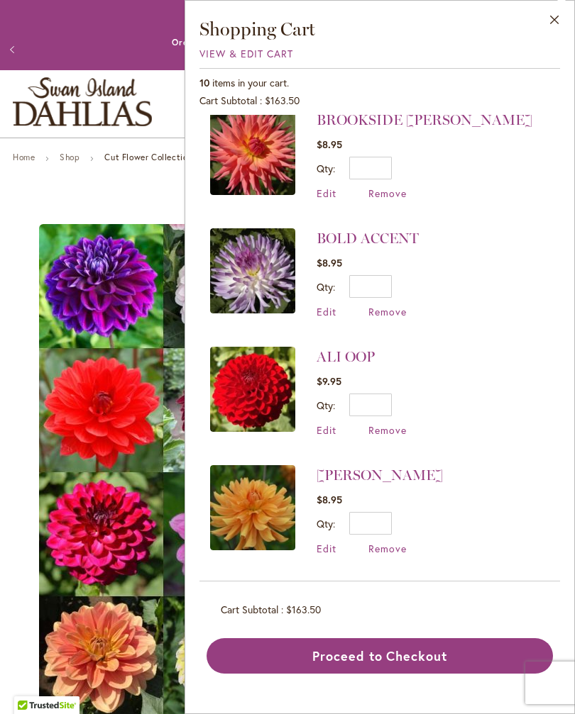
scroll to position [372, 0]
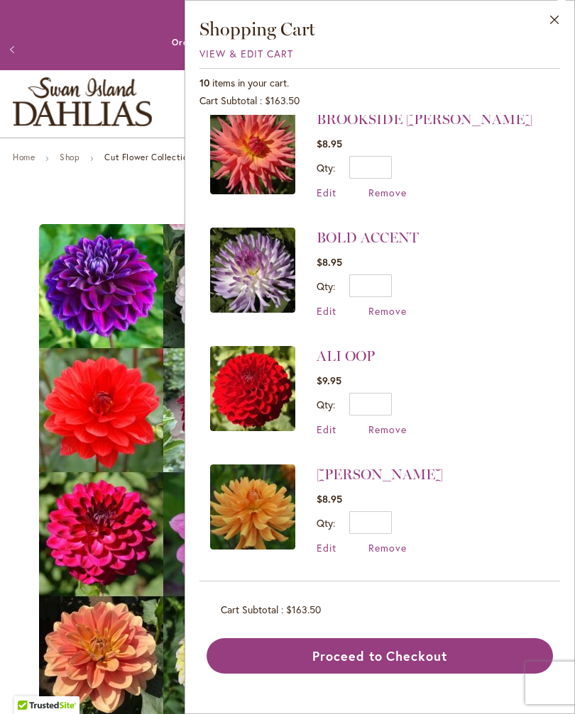
click at [412, 424] on li "ALI OOP $9.95 Qty * Update Edit Remove" at bounding box center [379, 391] width 339 height 118
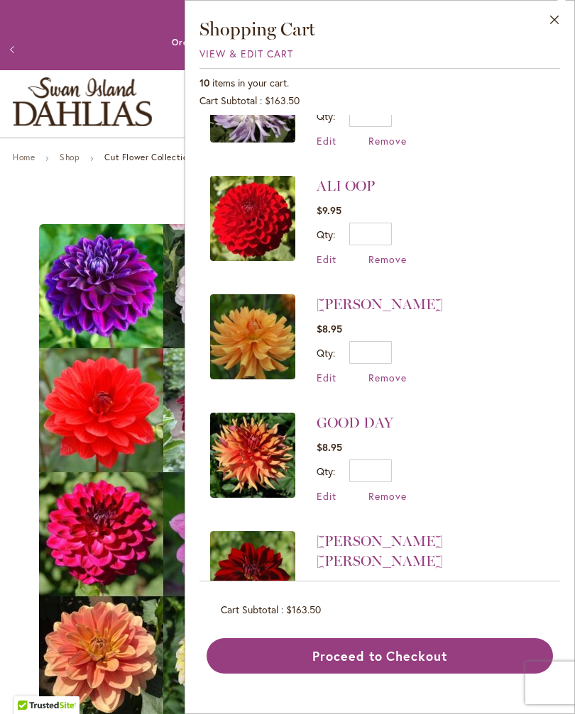
scroll to position [541, 0]
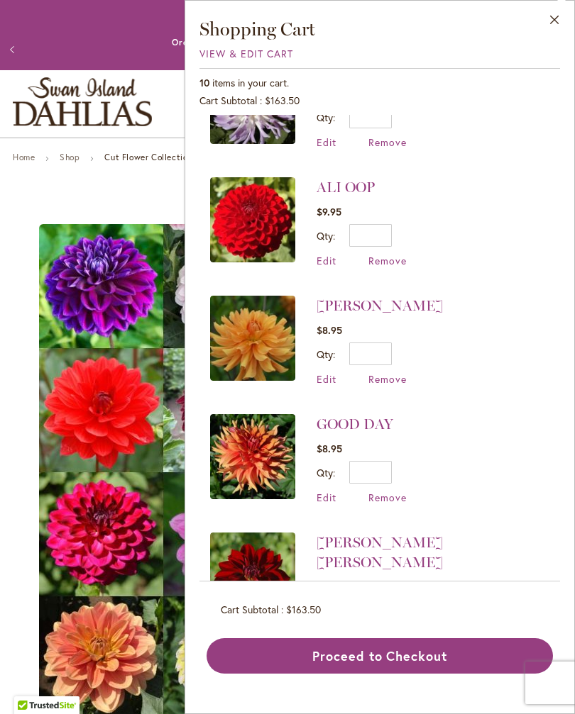
click at [458, 502] on li "GOOD DAY $8.95 Qty * Update Edit Remove" at bounding box center [379, 459] width 339 height 118
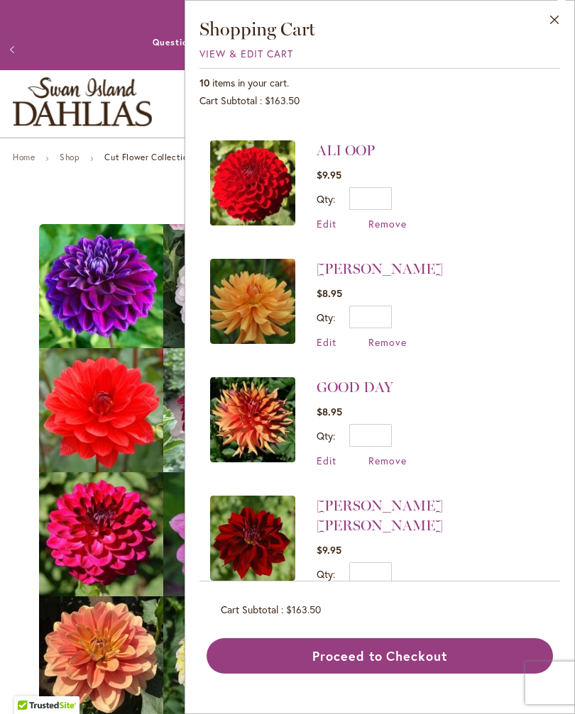
scroll to position [577, 0]
click at [403, 673] on button "Proceed to Checkout" at bounding box center [379, 655] width 346 height 35
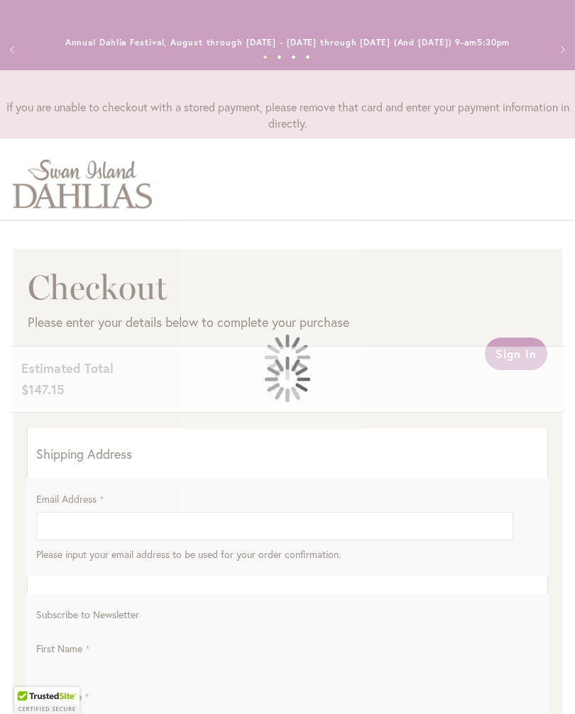
select select "**"
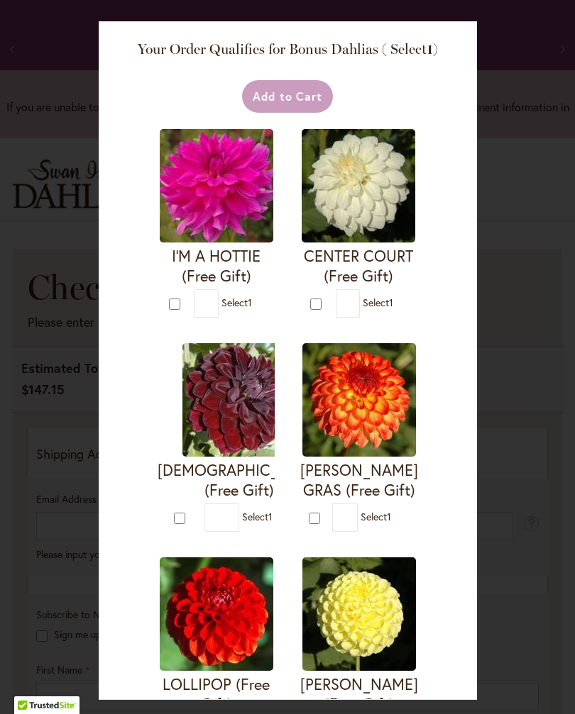
click at [239, 297] on span "Select 1" at bounding box center [236, 302] width 31 height 13
click at [230, 250] on h4 "I'M A HOTTIE (Free Gift)" at bounding box center [215, 266] width 117 height 40
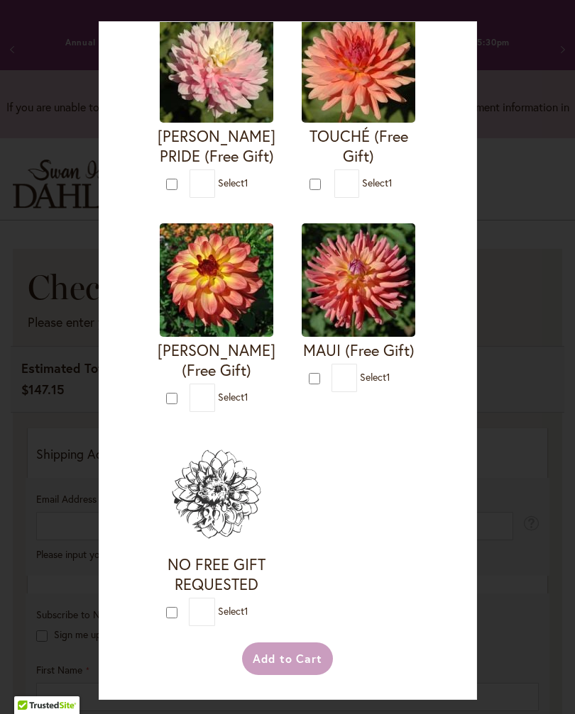
scroll to position [3062, 0]
click at [299, 675] on div "Add to Cart" at bounding box center [287, 659] width 264 height 33
click at [294, 675] on div "Add to Cart" at bounding box center [287, 659] width 264 height 33
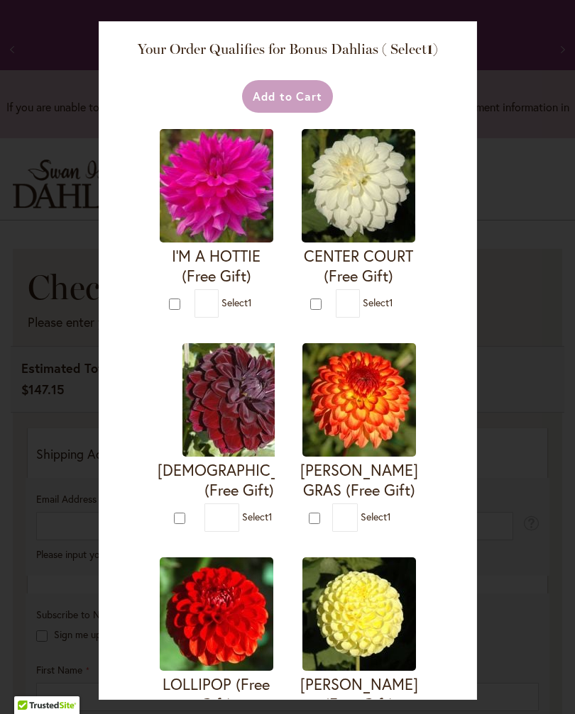
scroll to position [0, 0]
type input "*"
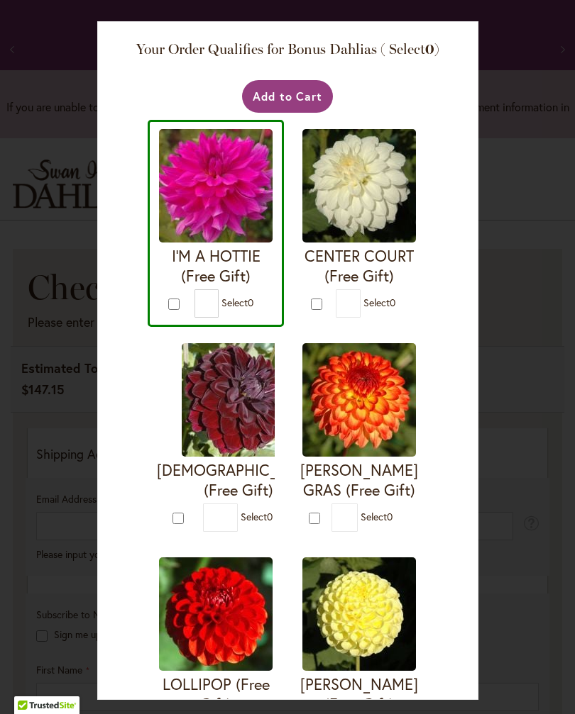
click at [306, 101] on button "Add to Cart" at bounding box center [288, 96] width 92 height 33
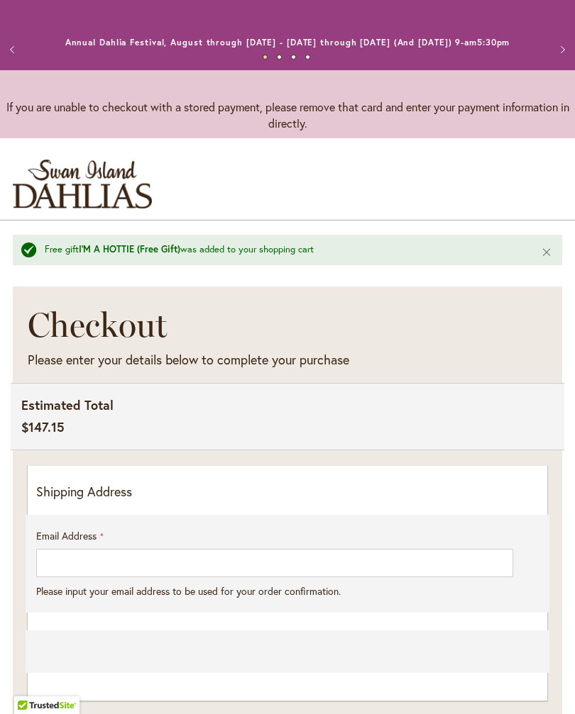
select select "**"
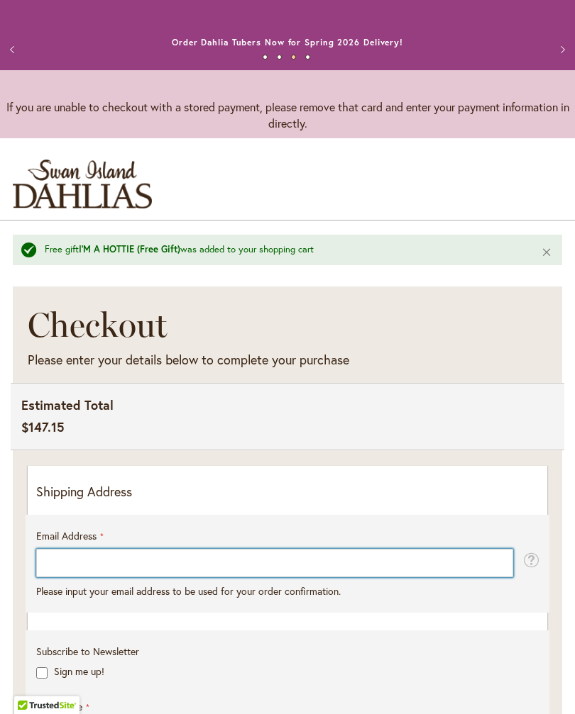
click at [213, 575] on input "Email Address" at bounding box center [274, 563] width 477 height 28
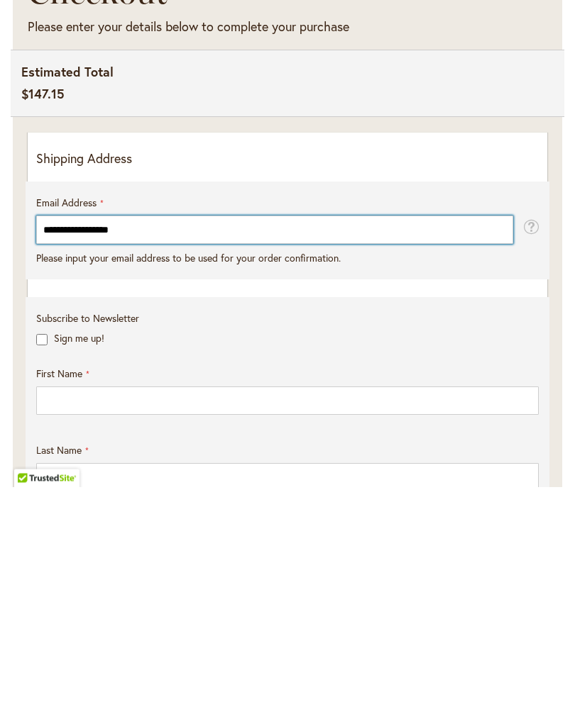
type input "**********"
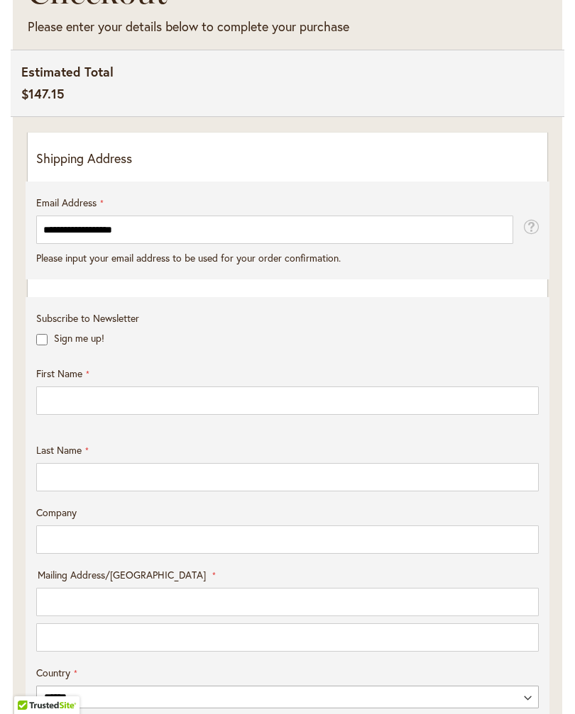
scroll to position [334, 0]
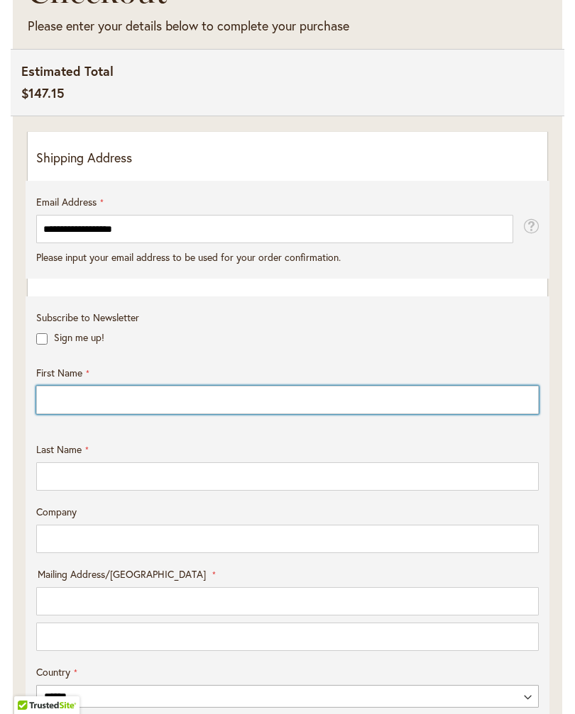
click at [128, 413] on input "First Name" at bounding box center [287, 400] width 502 height 28
type input "*****"
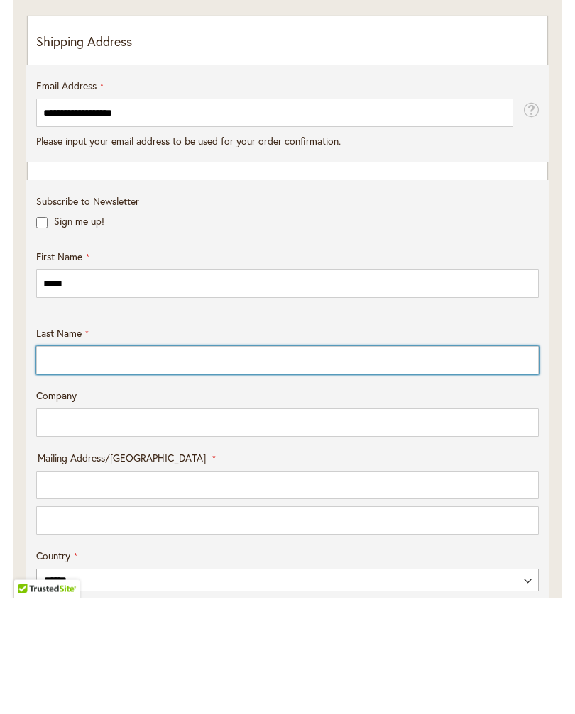
click at [187, 463] on input "Last Name" at bounding box center [287, 477] width 502 height 28
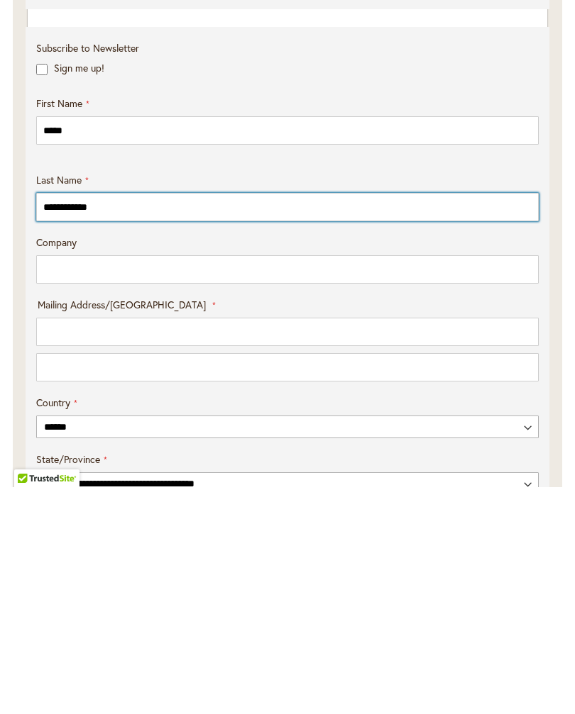
scroll to position [387, 0]
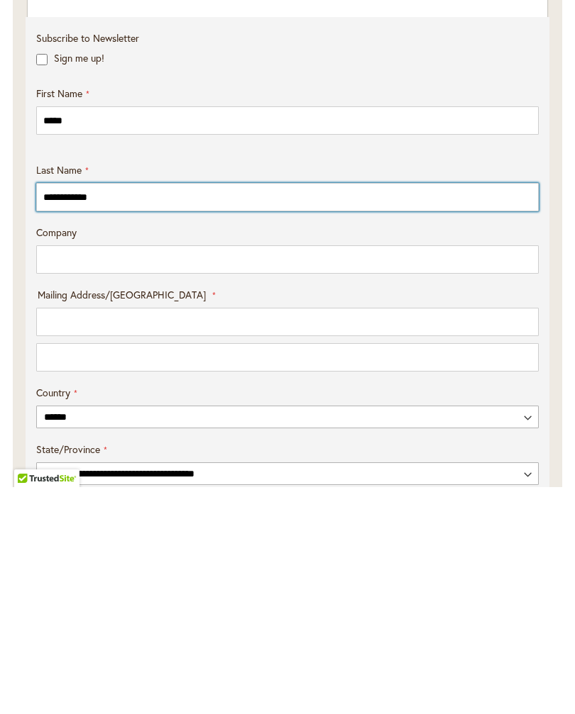
type input "**********"
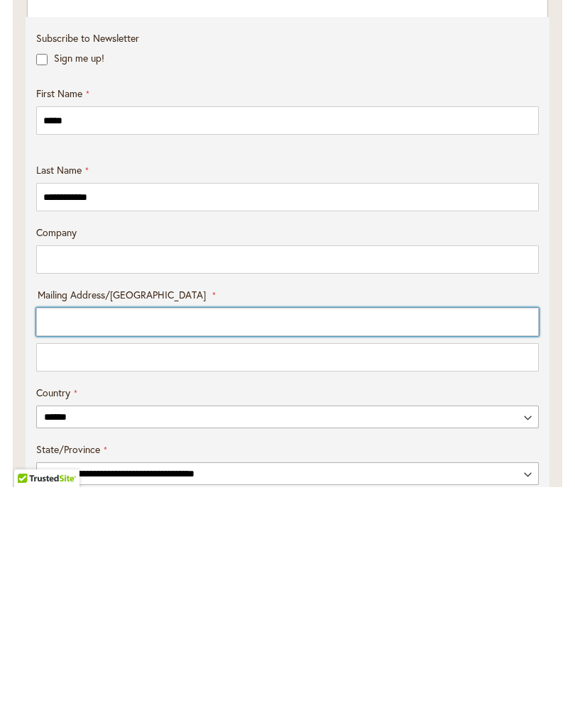
click at [114, 535] on input "Mailing Address/PO BOX: Line 1" at bounding box center [287, 549] width 502 height 28
type input "*"
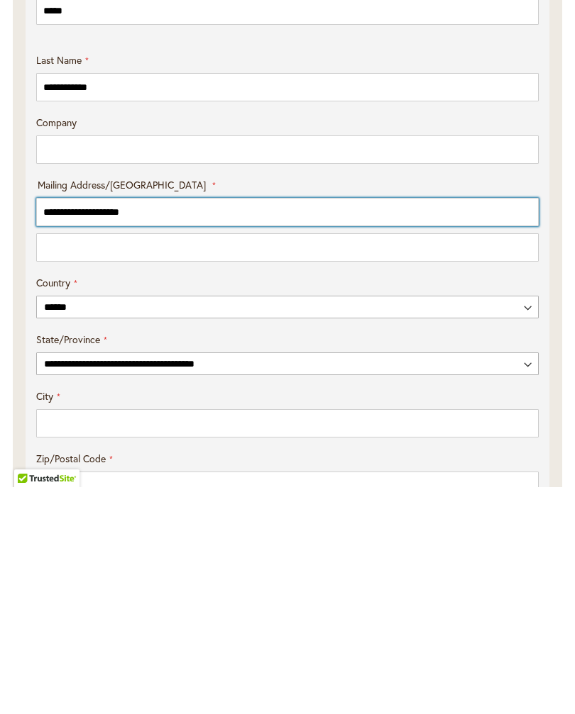
scroll to position [502, 0]
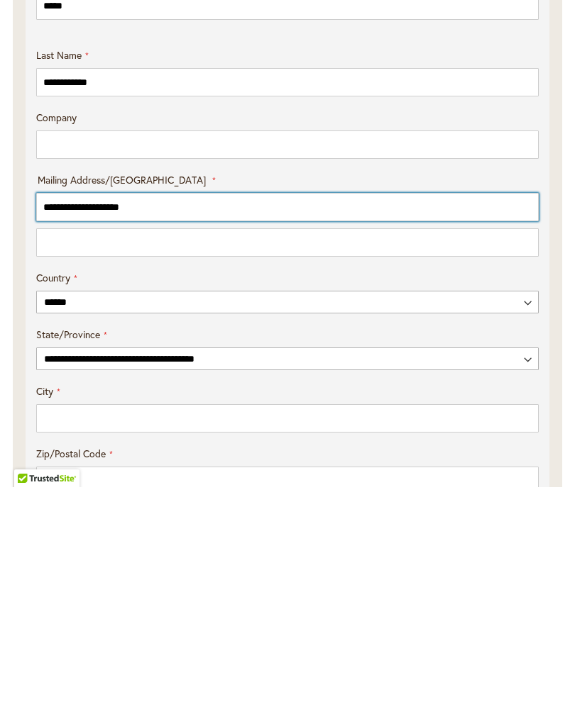
type input "**********"
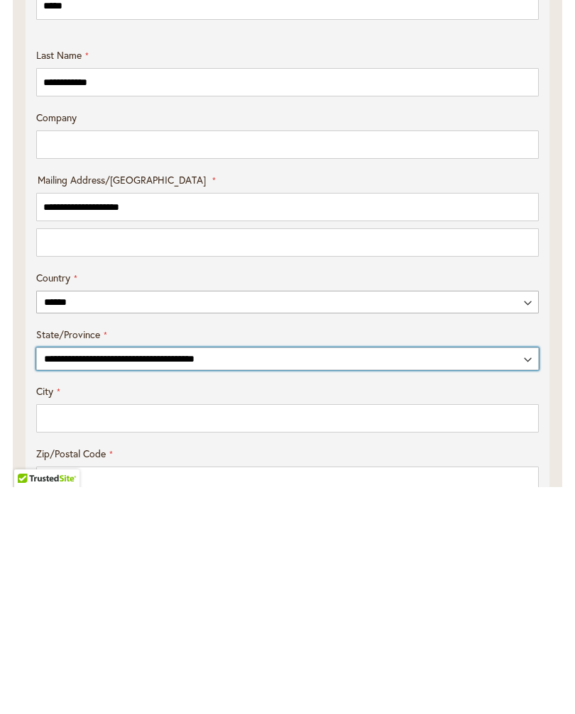
click at [128, 575] on select "**********" at bounding box center [287, 586] width 502 height 23
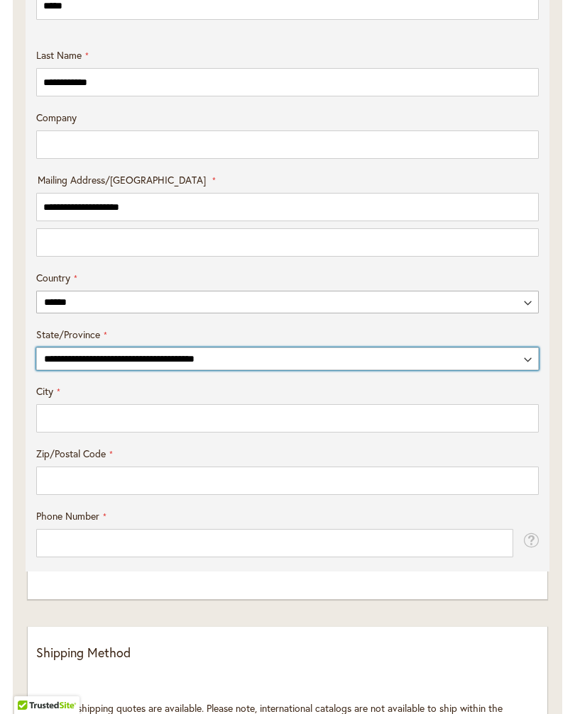
select select "**"
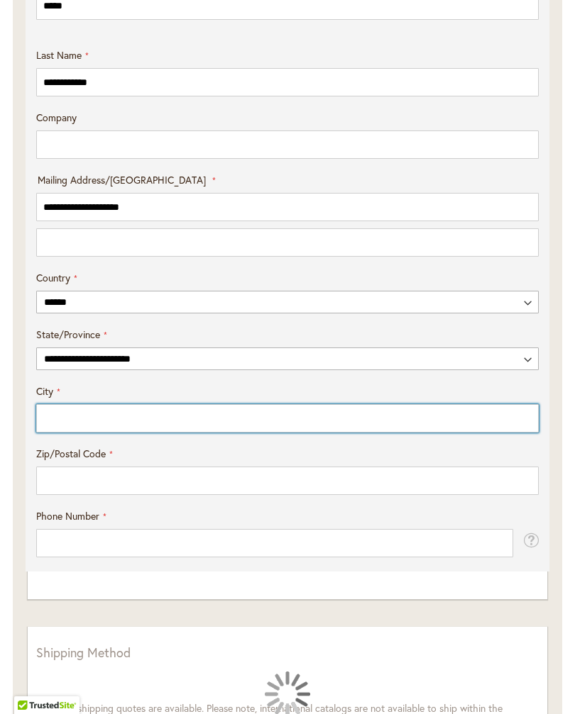
click at [165, 424] on input "City" at bounding box center [287, 418] width 502 height 28
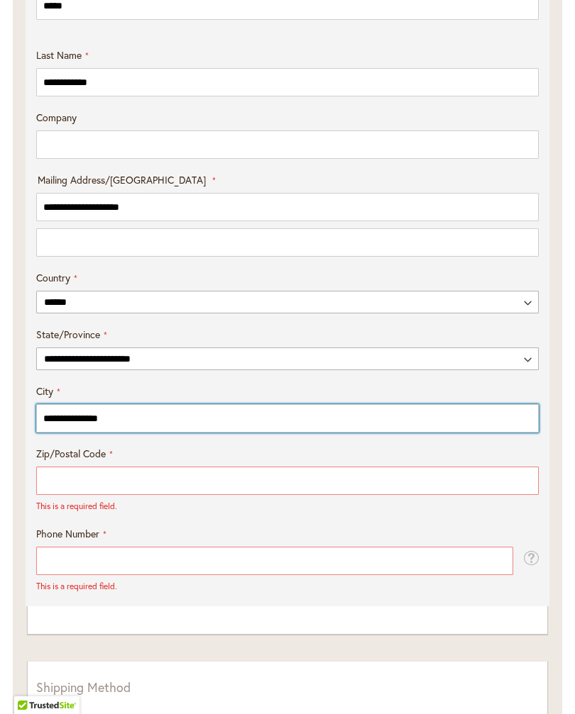
type input "**********"
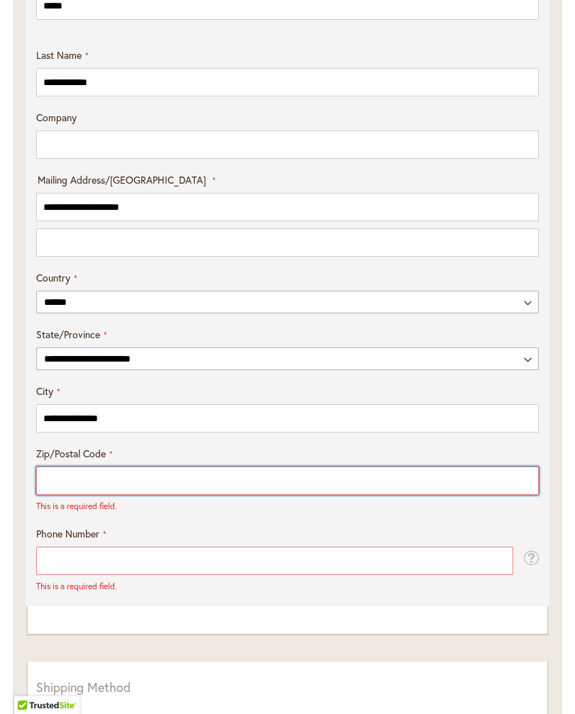
click at [167, 494] on input "Zip/Postal Code" at bounding box center [287, 481] width 502 height 28
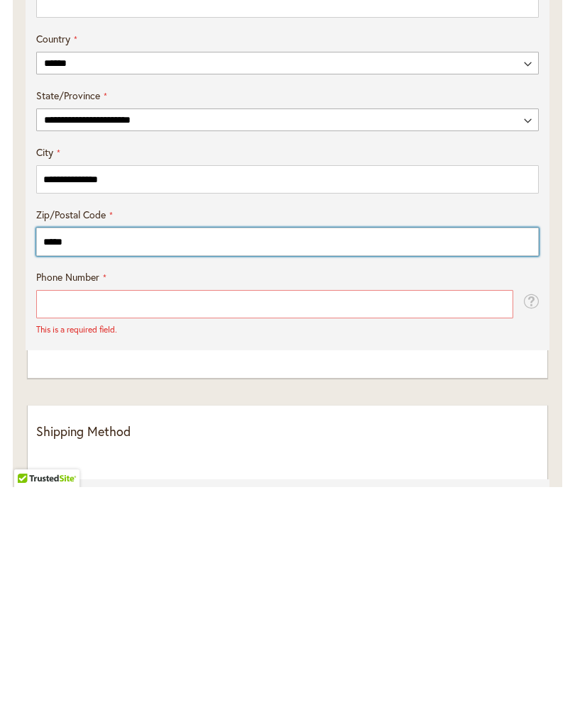
type input "*****"
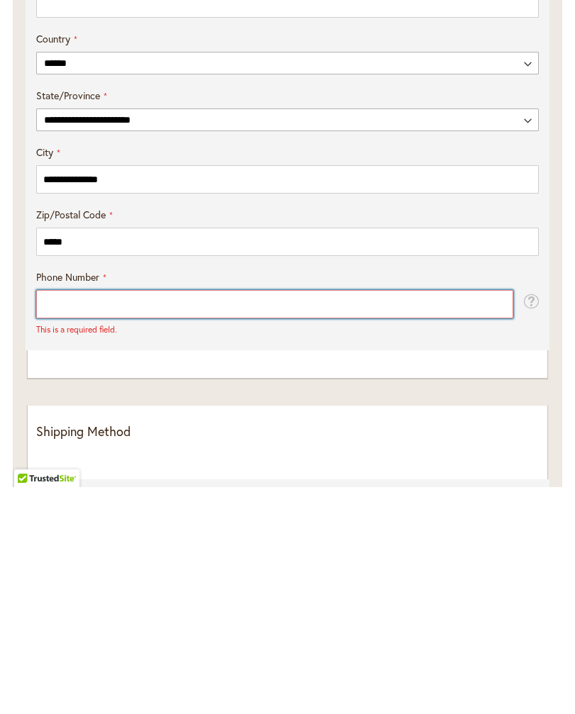
click at [235, 517] on input "Phone Number" at bounding box center [274, 531] width 477 height 28
type input "**********"
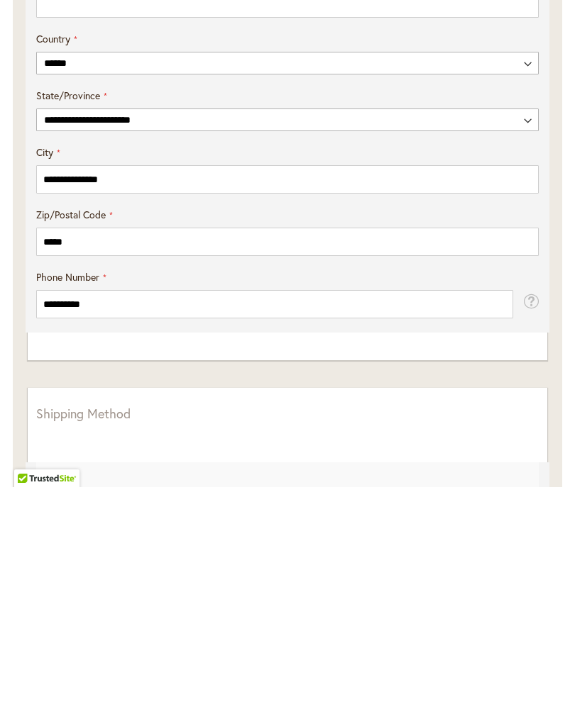
scroll to position [968, 0]
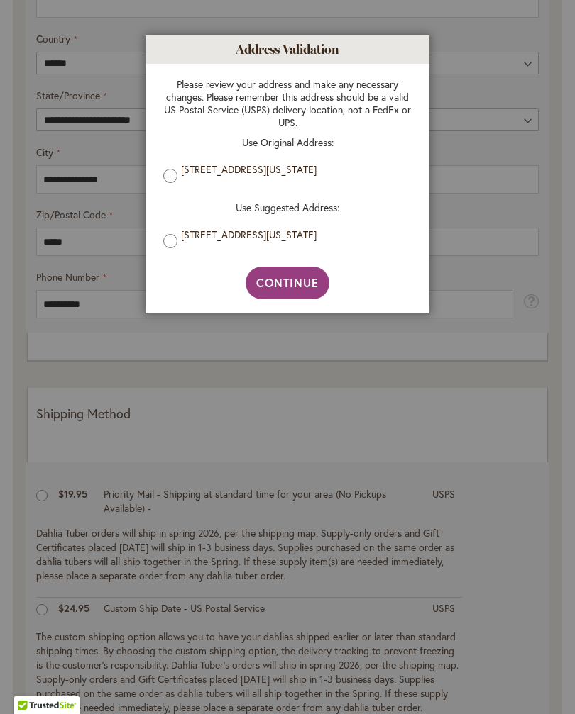
click at [297, 290] on span "Continue" at bounding box center [287, 282] width 63 height 15
type input "**********"
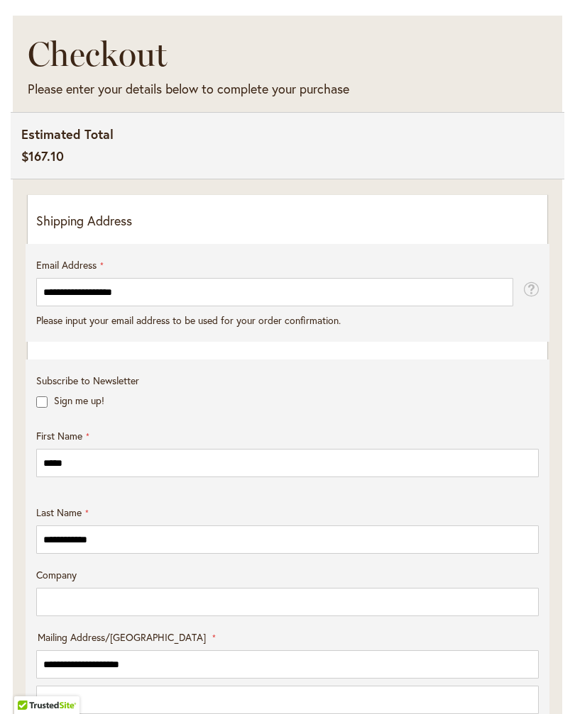
scroll to position [0, 0]
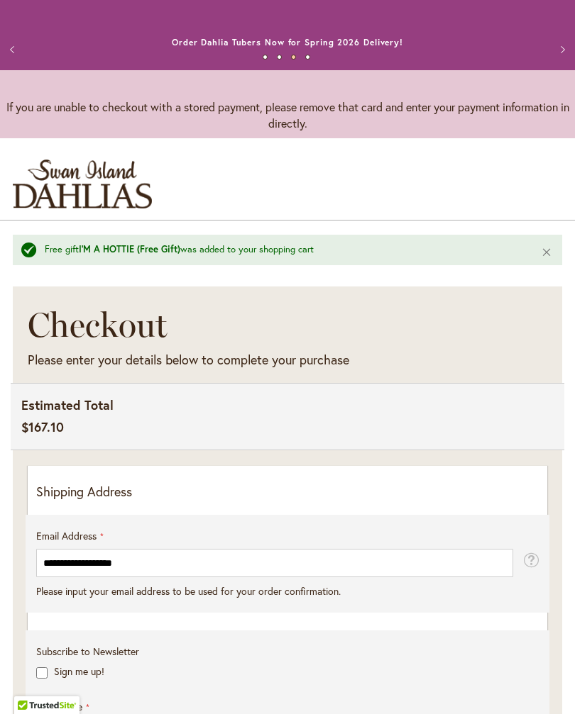
click at [559, 51] on button "Next" at bounding box center [560, 49] width 28 height 28
click at [566, 45] on button "Next" at bounding box center [560, 49] width 28 height 28
click at [564, 59] on button "Next" at bounding box center [560, 49] width 28 height 28
click at [563, 55] on button "Next" at bounding box center [560, 49] width 28 height 28
click at [564, 53] on button "Next" at bounding box center [560, 49] width 28 height 28
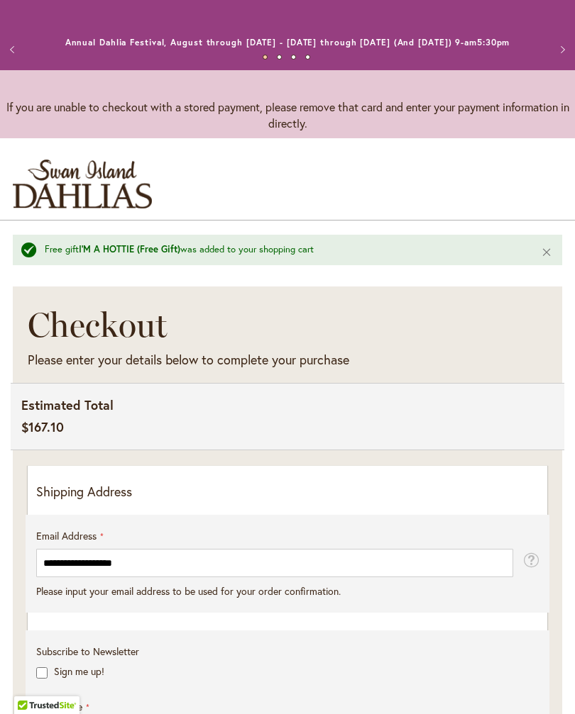
click at [554, 62] on button "Next" at bounding box center [560, 49] width 28 height 28
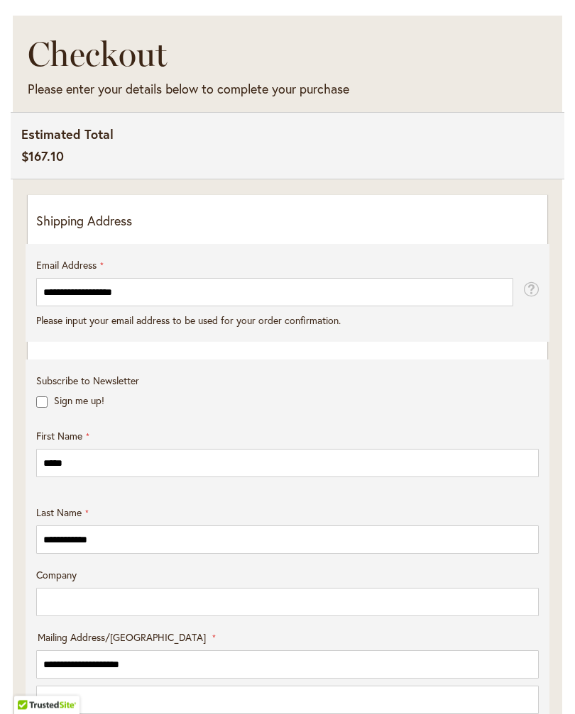
scroll to position [271, 0]
click at [250, 342] on fieldset "**********" at bounding box center [287, 300] width 502 height 84
click at [132, 342] on fieldset "**********" at bounding box center [287, 300] width 502 height 84
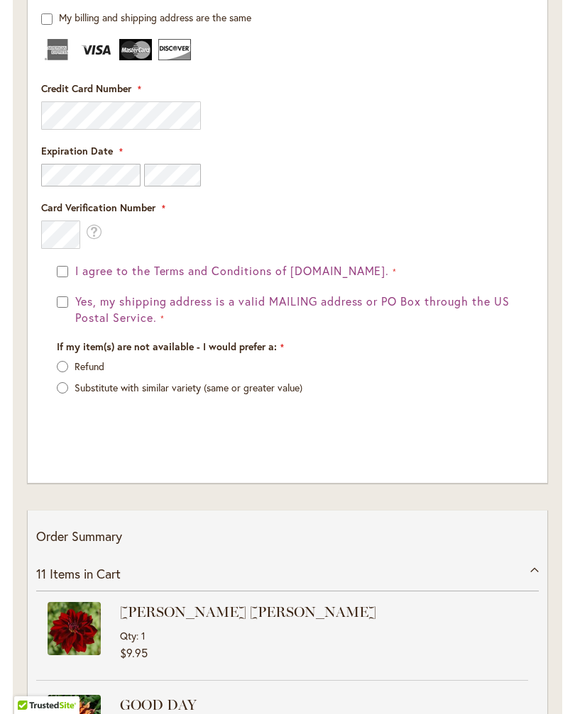
scroll to position [0, 0]
click at [538, 577] on div "11 Items in Cart" at bounding box center [287, 574] width 502 height 35
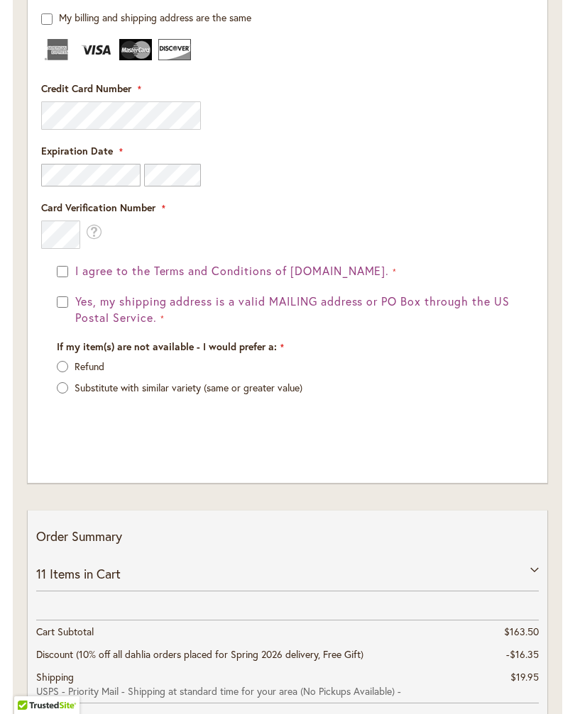
click at [427, 187] on div at bounding box center [287, 175] width 492 height 23
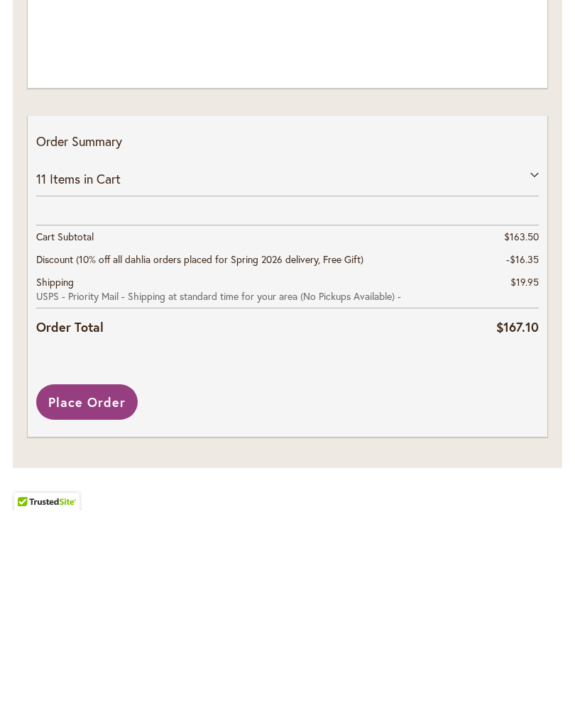
scroll to position [2168, 0]
click at [96, 597] on span "Place Order" at bounding box center [86, 605] width 77 height 17
